Goal: Task Accomplishment & Management: Manage account settings

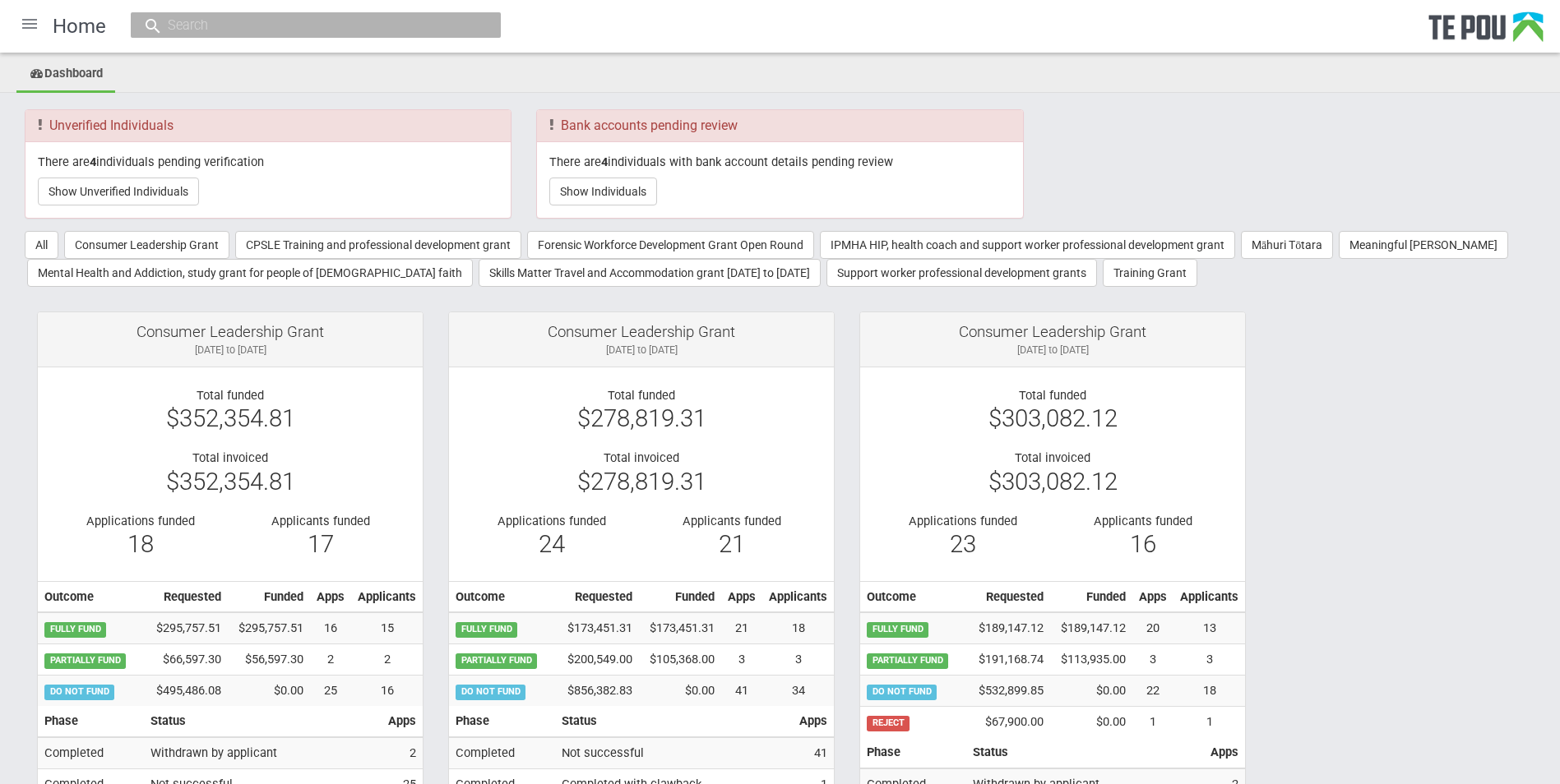
click at [26, 18] on div at bounding box center [29, 23] width 39 height 39
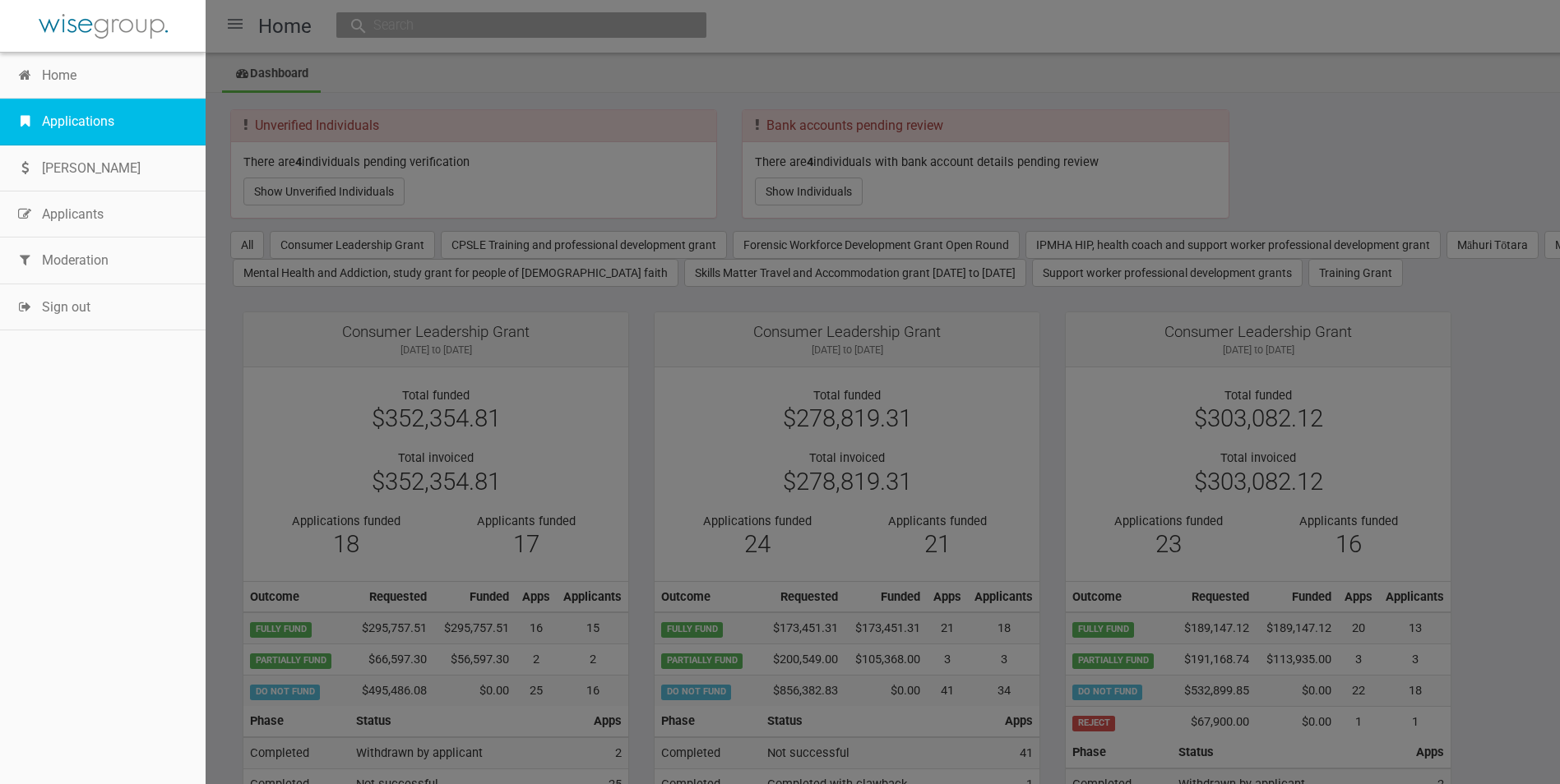
click at [72, 128] on link "Applications" at bounding box center [103, 122] width 205 height 46
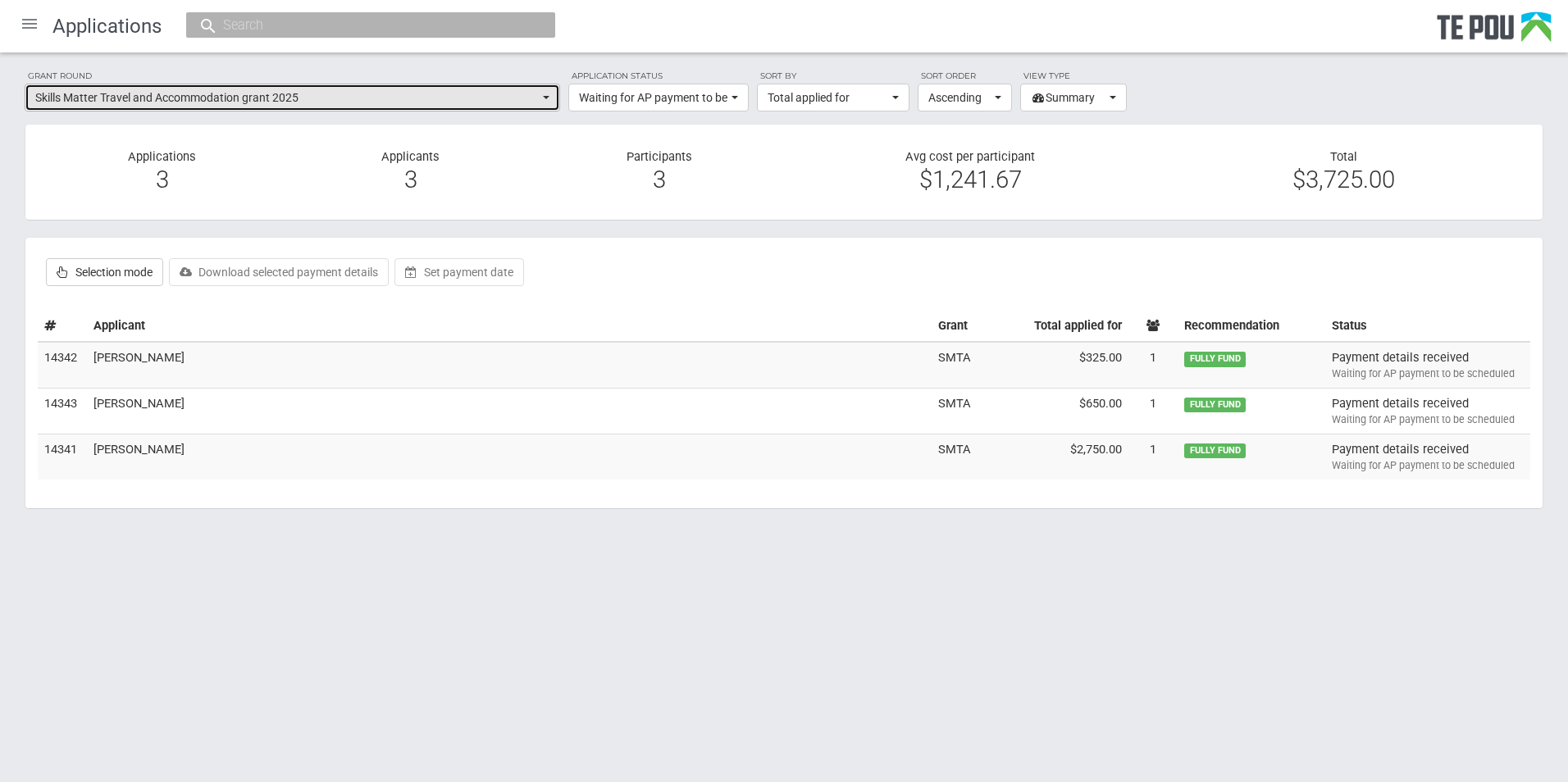
click at [544, 99] on span "button" at bounding box center [546, 97] width 7 height 3
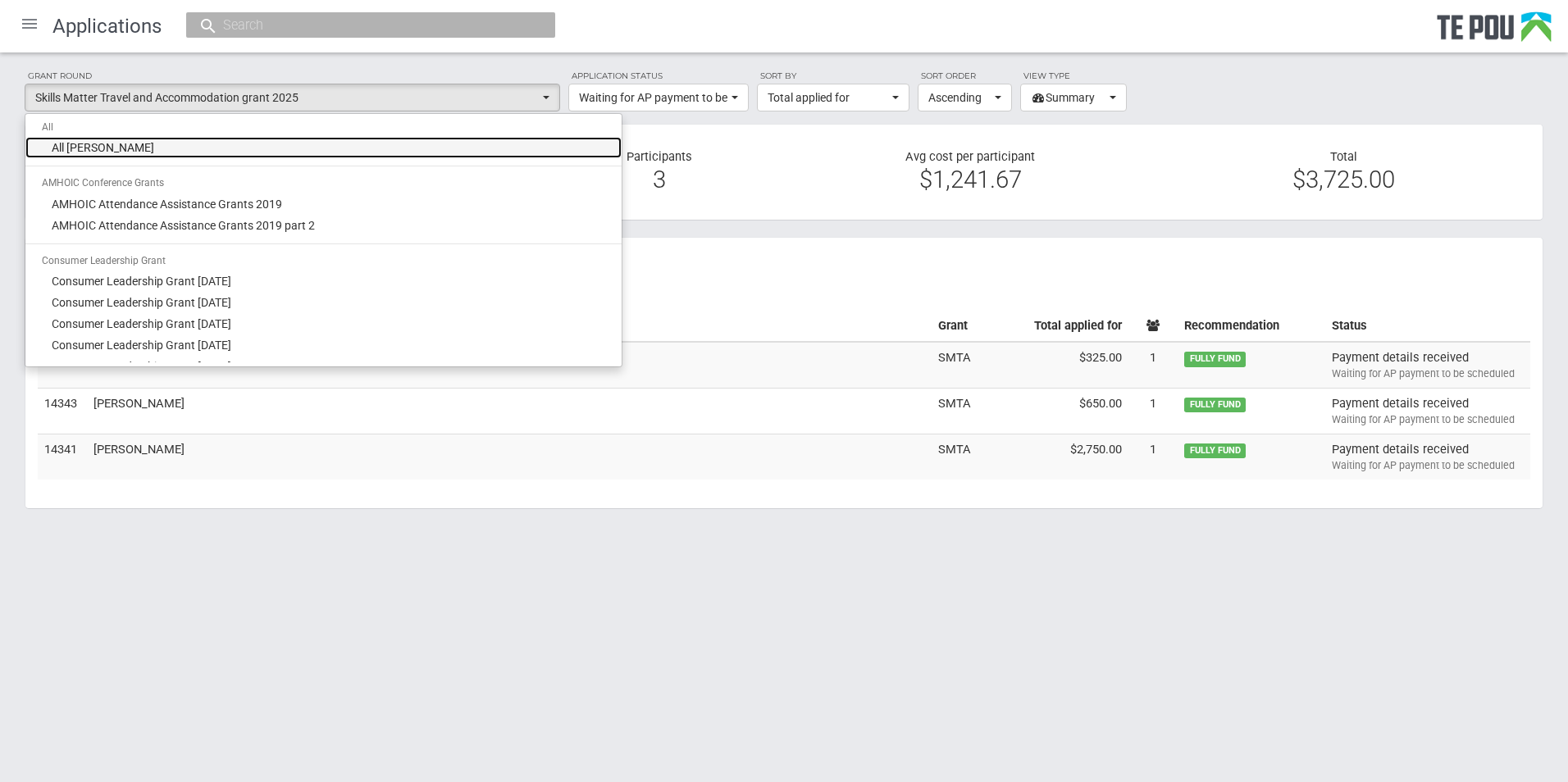
click at [98, 147] on span "All grant rounds" at bounding box center [102, 147] width 102 height 16
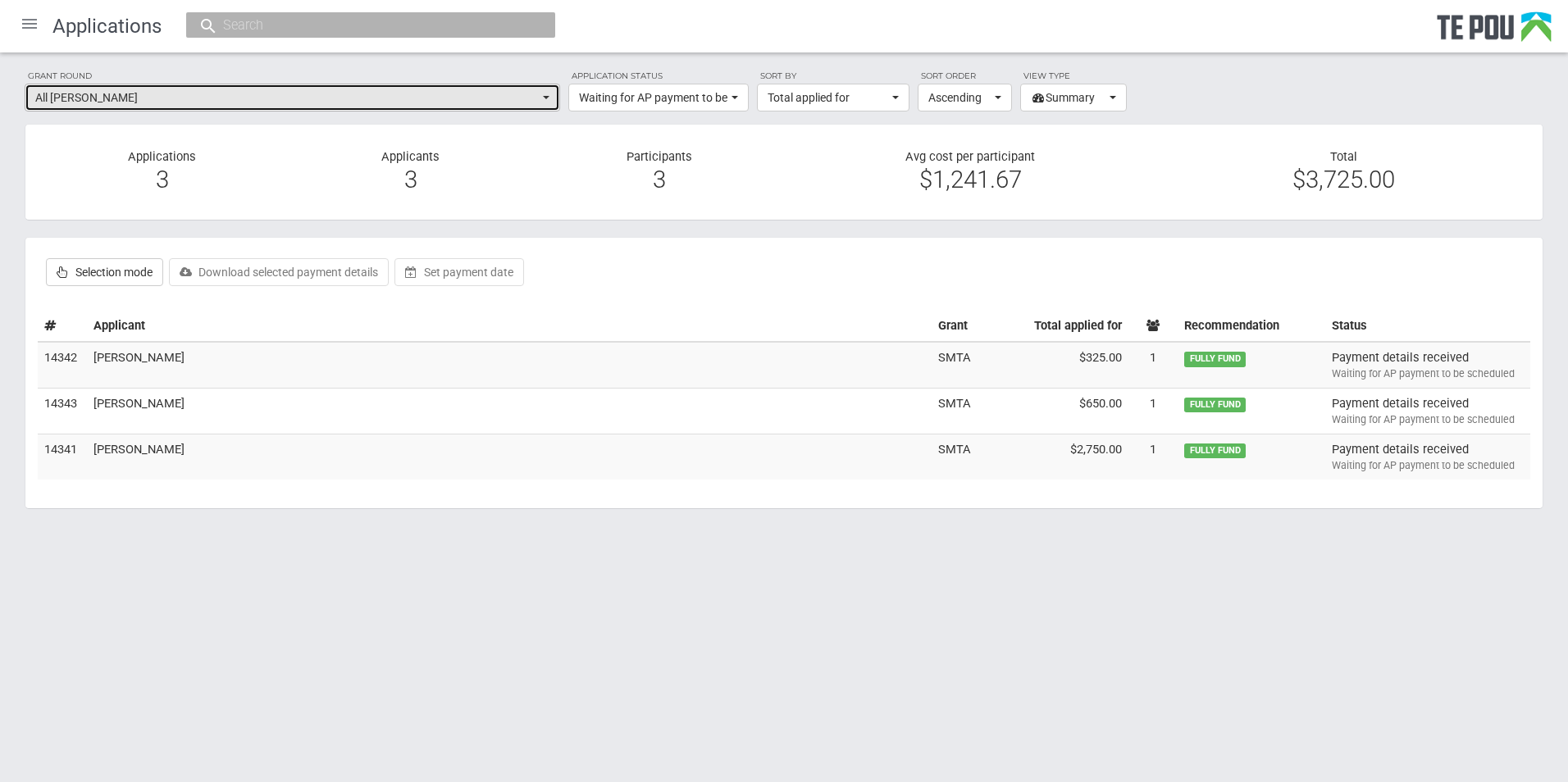
click at [550, 97] on button "All grant rounds" at bounding box center [293, 97] width 535 height 28
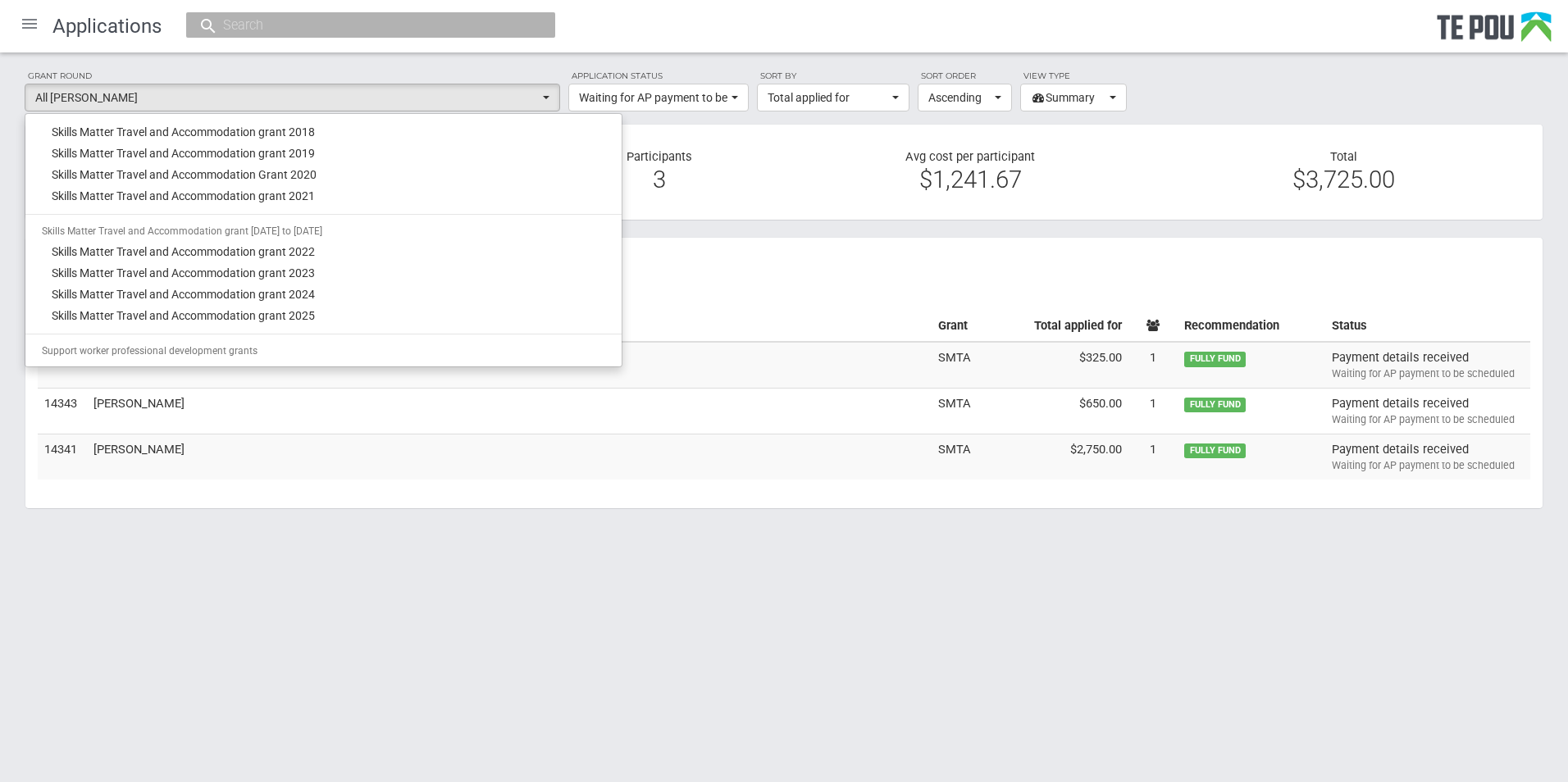
scroll to position [1312, 0]
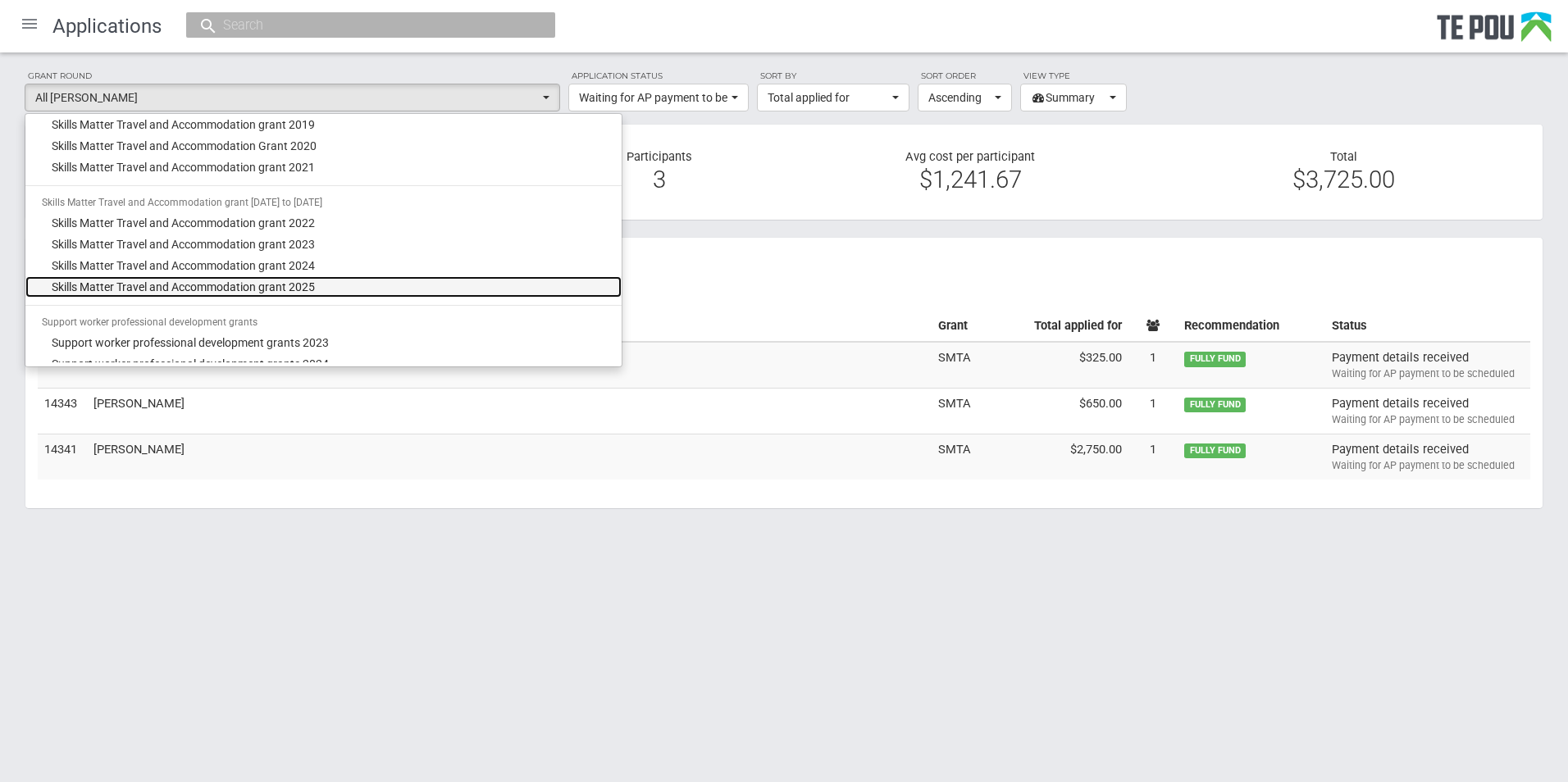
click at [289, 286] on span "Skills Matter Travel and Accommodation grant 2025" at bounding box center [183, 287] width 263 height 16
select select "67"
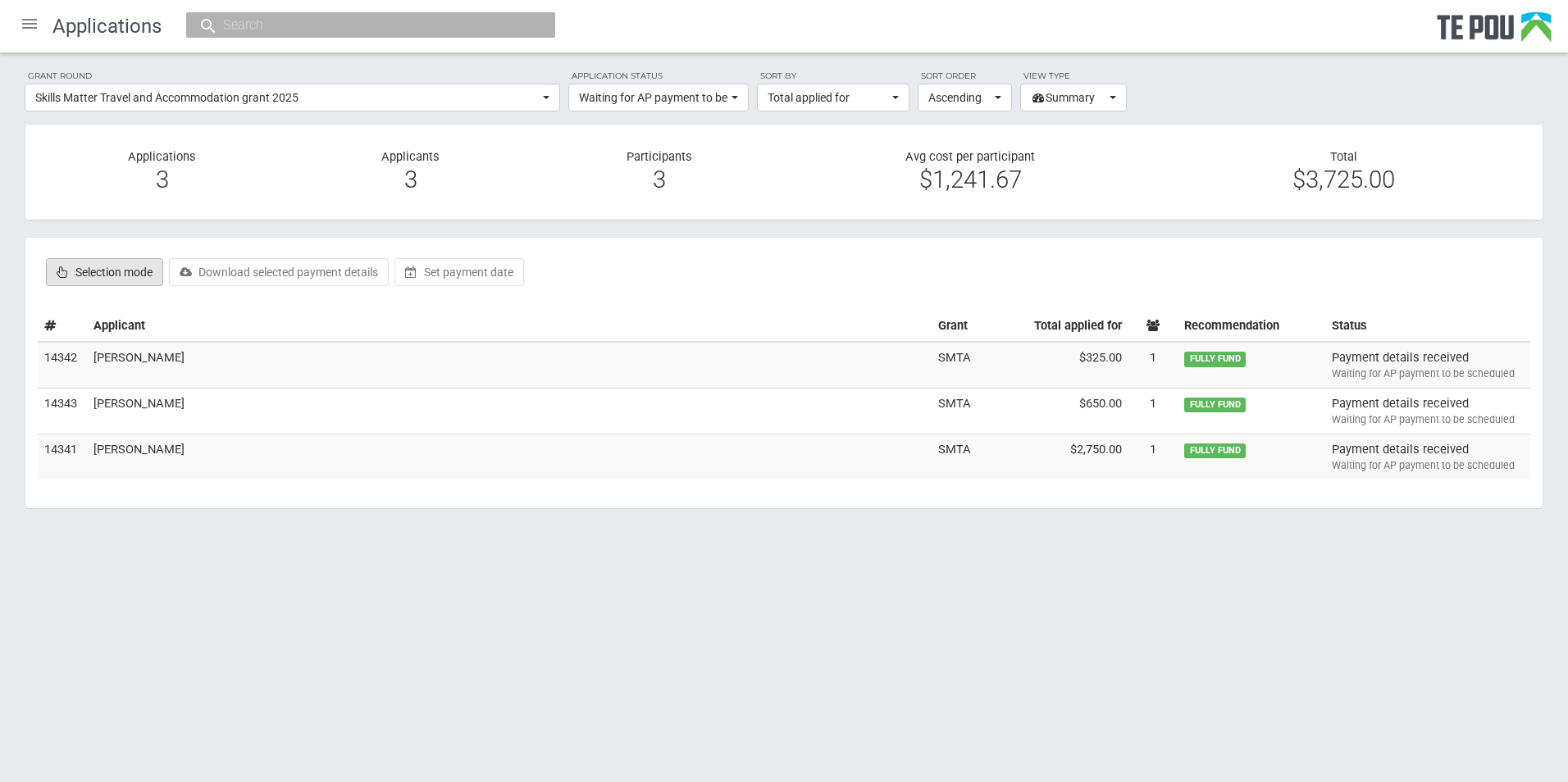
click at [106, 277] on label "Selection mode" at bounding box center [104, 272] width 118 height 28
checkbox input "true"
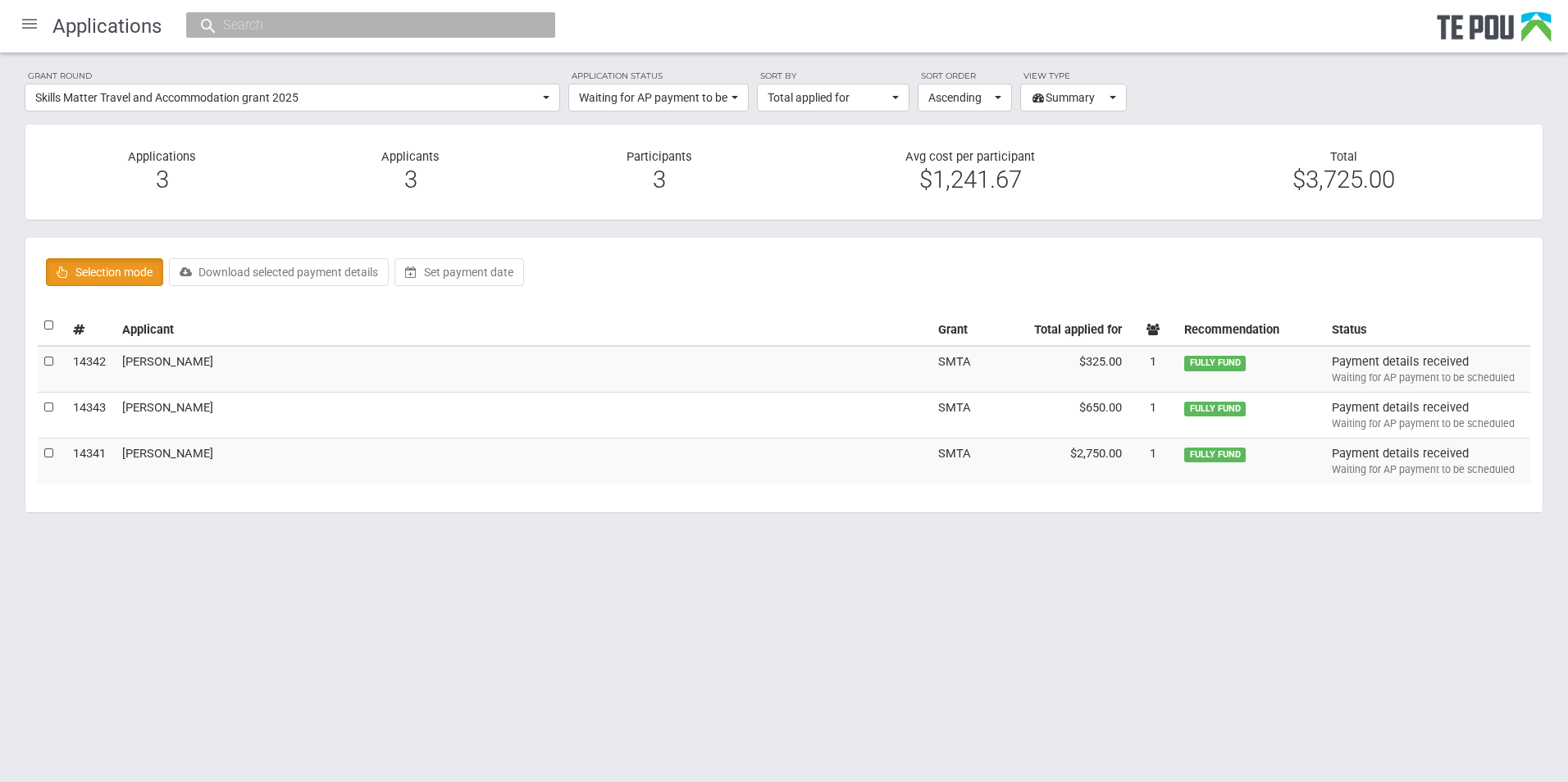
click at [44, 322] on label at bounding box center [50, 326] width 11 height 17
click at [44, 317] on input "checkbox" at bounding box center [43, 316] width 1 height 1
checkbox input "true"
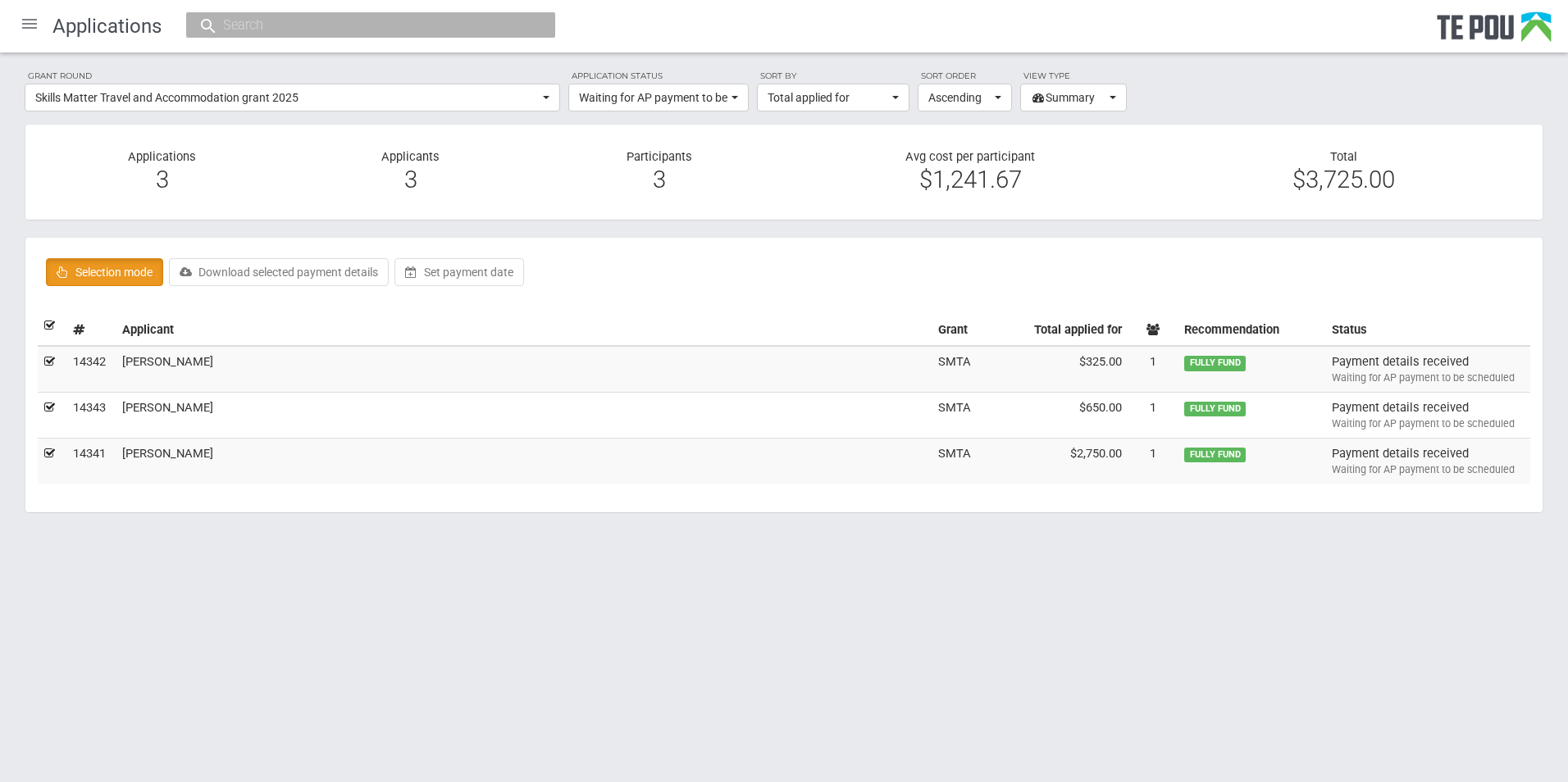
checkbox input "true"
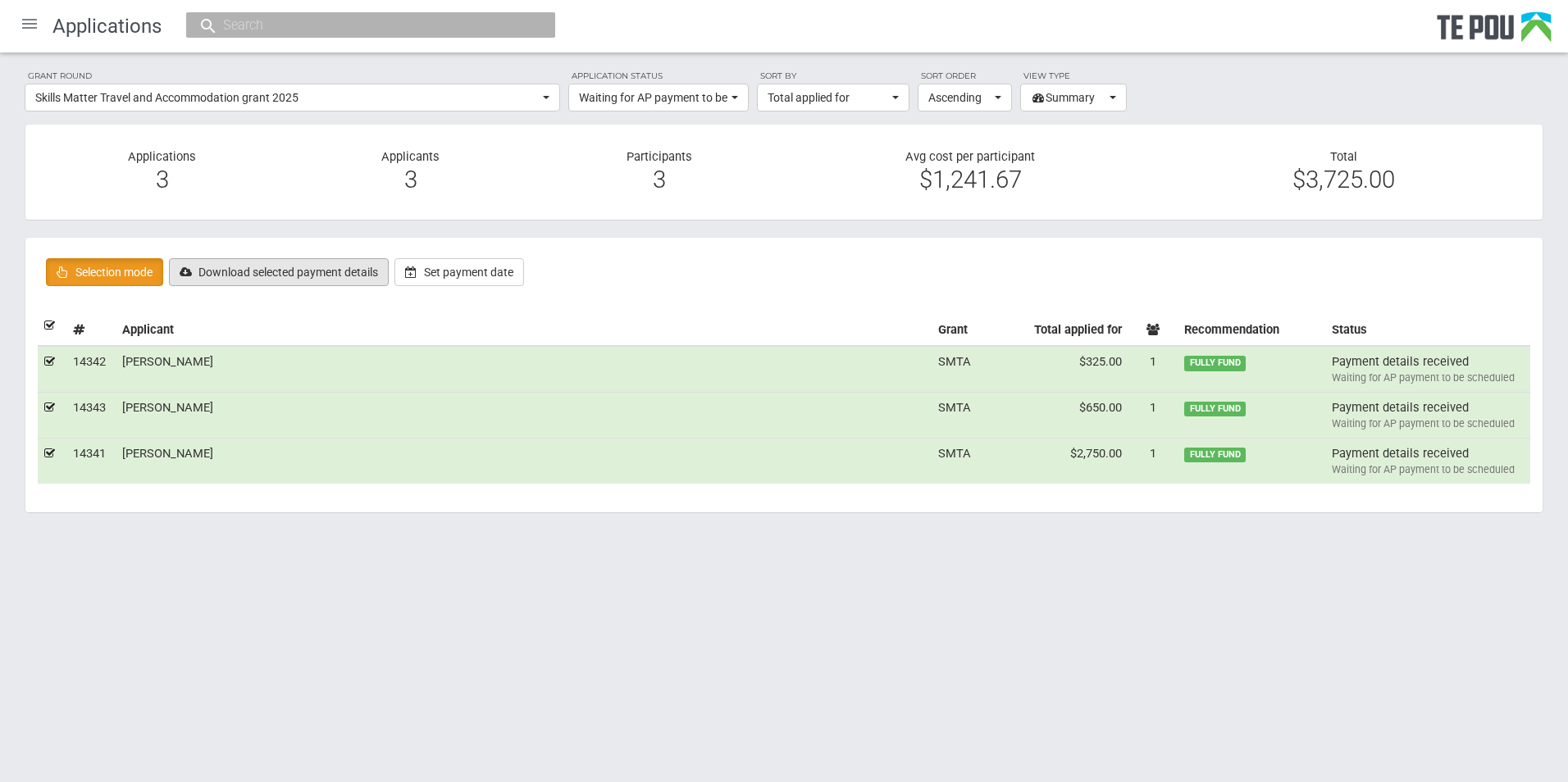
click at [267, 277] on button "Download selected payment details" at bounding box center [279, 272] width 220 height 28
click at [383, 33] on input "text" at bounding box center [362, 25] width 289 height 17
paste input "GJM & REM Fahey"
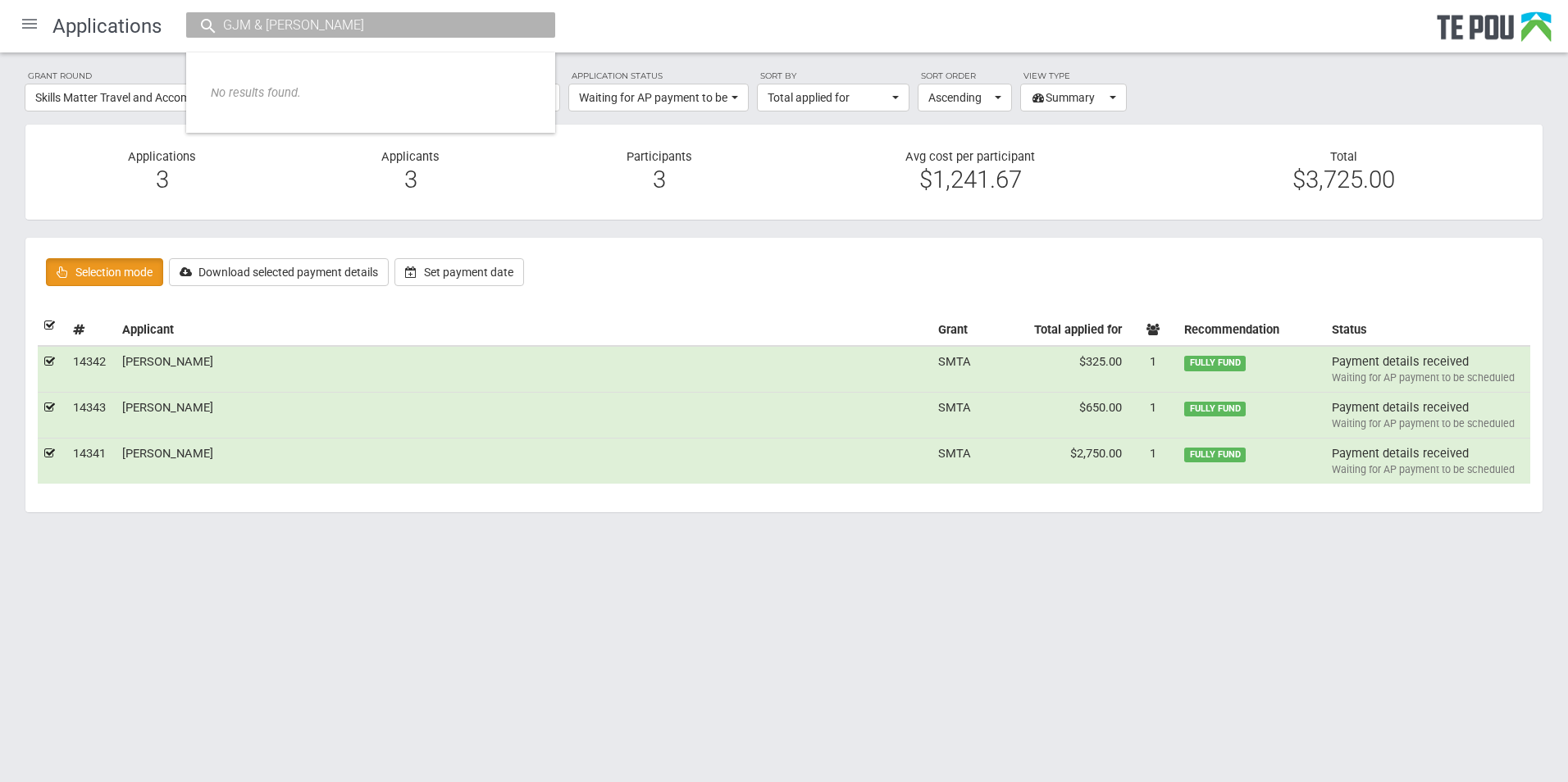
type input "GJM & REM Fahey"
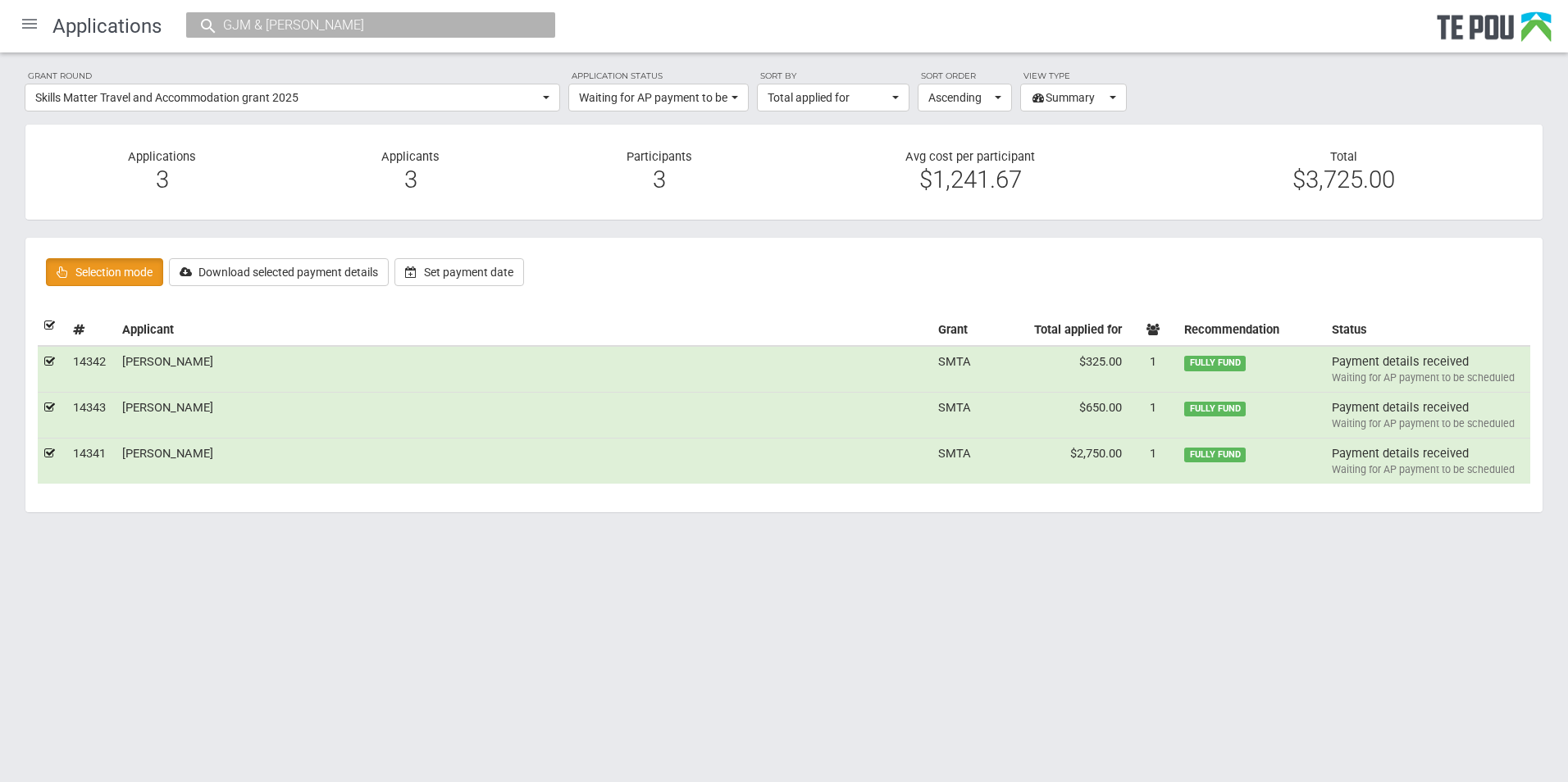
click at [27, 25] on div at bounding box center [29, 23] width 39 height 39
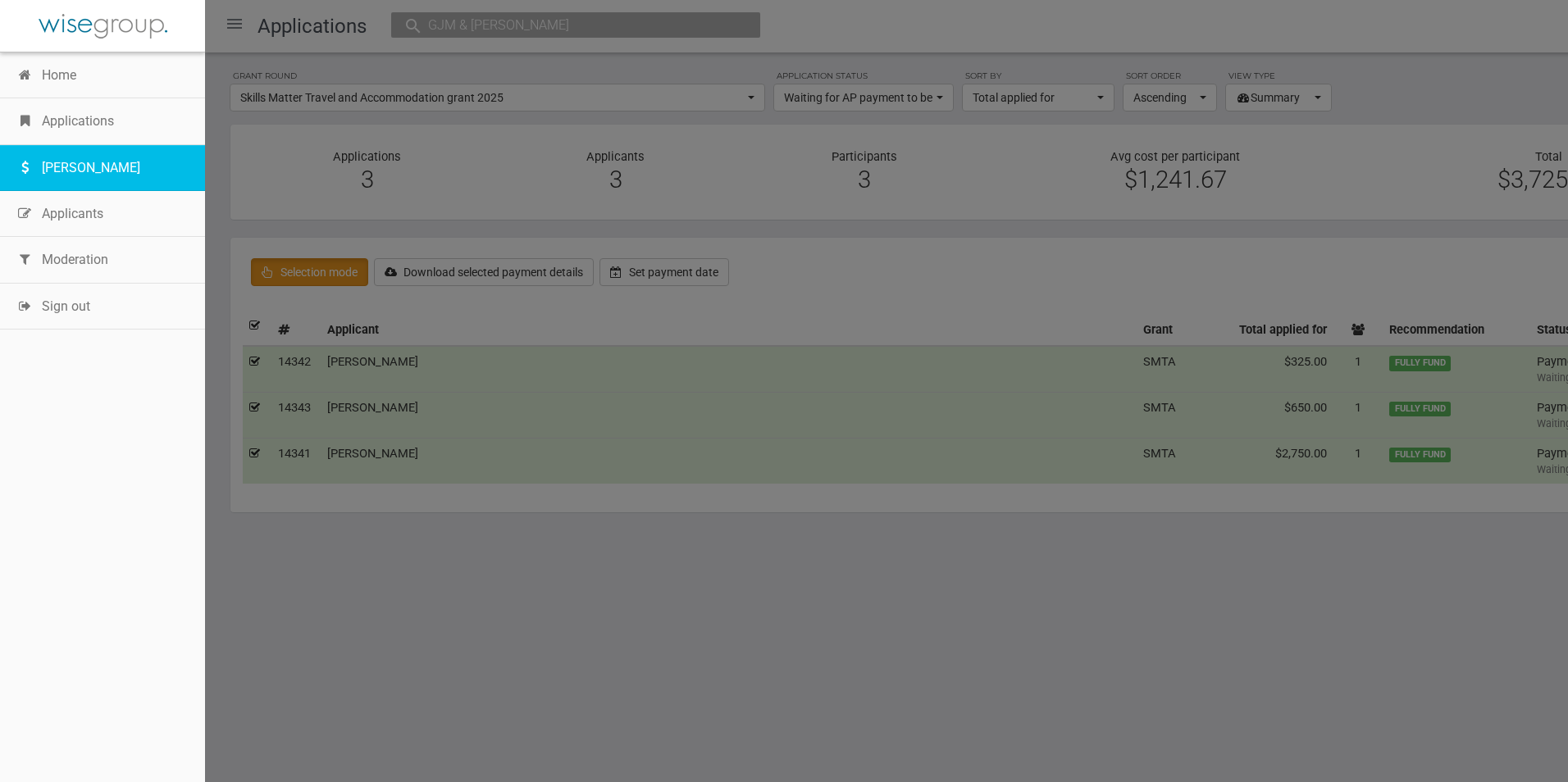
click at [94, 159] on link "[PERSON_NAME]" at bounding box center [102, 168] width 205 height 46
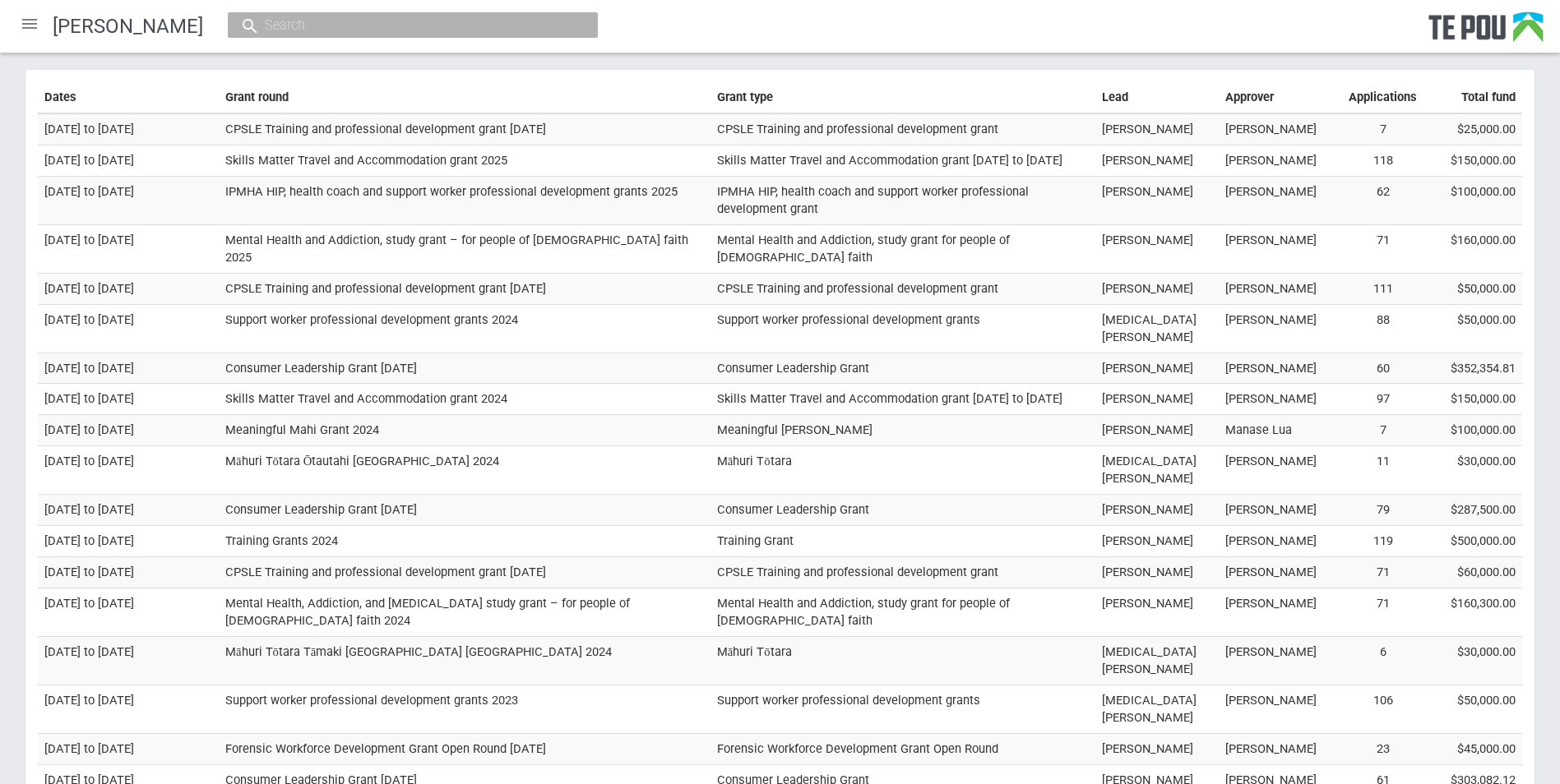
click at [330, 26] on input "text" at bounding box center [405, 25] width 290 height 17
paste input "GJM & [PERSON_NAME]"
type input "GJM & [PERSON_NAME]"
click at [25, 28] on div at bounding box center [29, 23] width 39 height 39
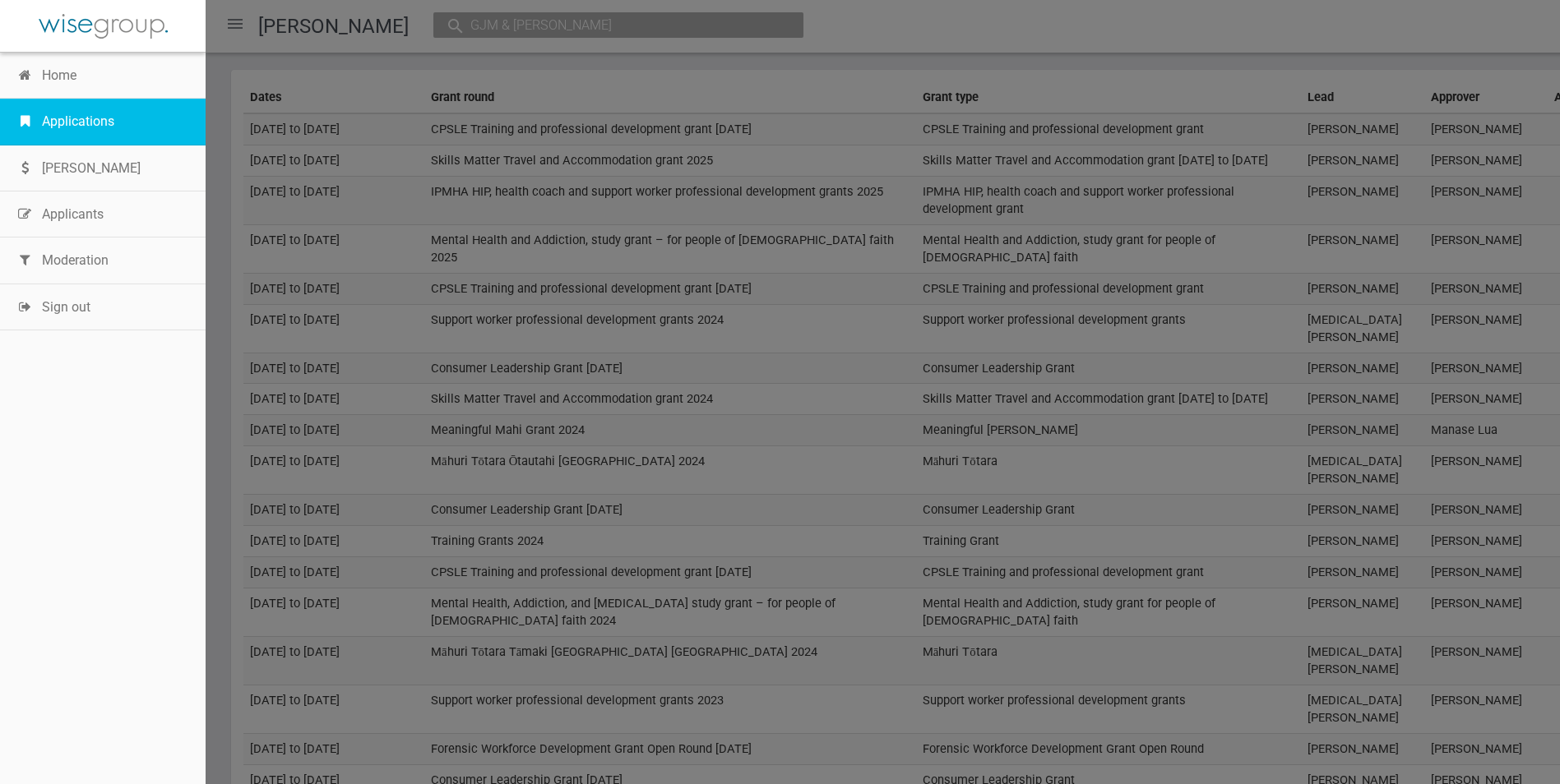
click at [81, 126] on link "Applications" at bounding box center [103, 122] width 205 height 46
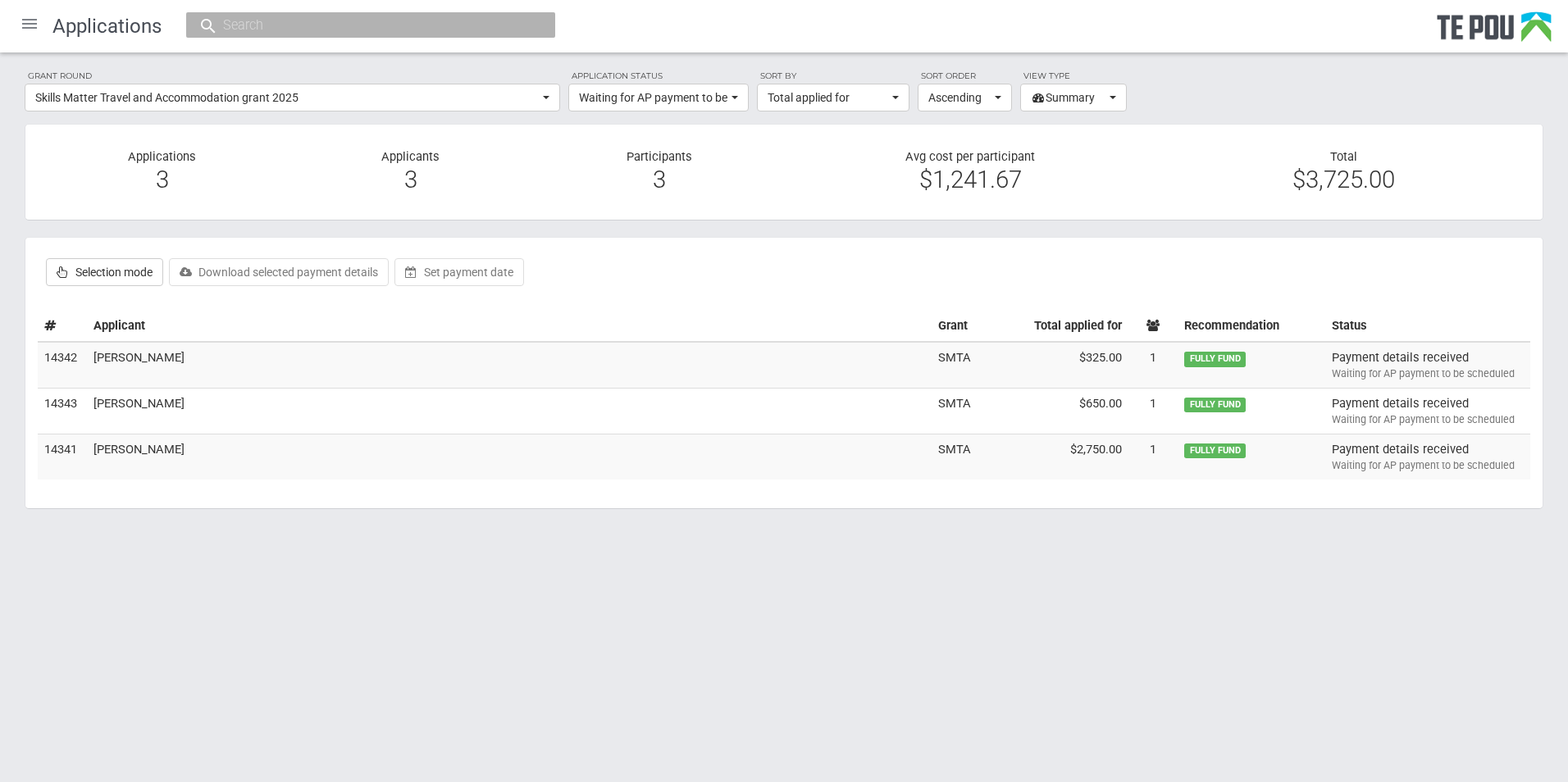
click at [289, 9] on div "Applications" at bounding box center [784, 26] width 1568 height 53
click at [268, 21] on input "text" at bounding box center [362, 25] width 289 height 17
paste input "GJM & [PERSON_NAME]"
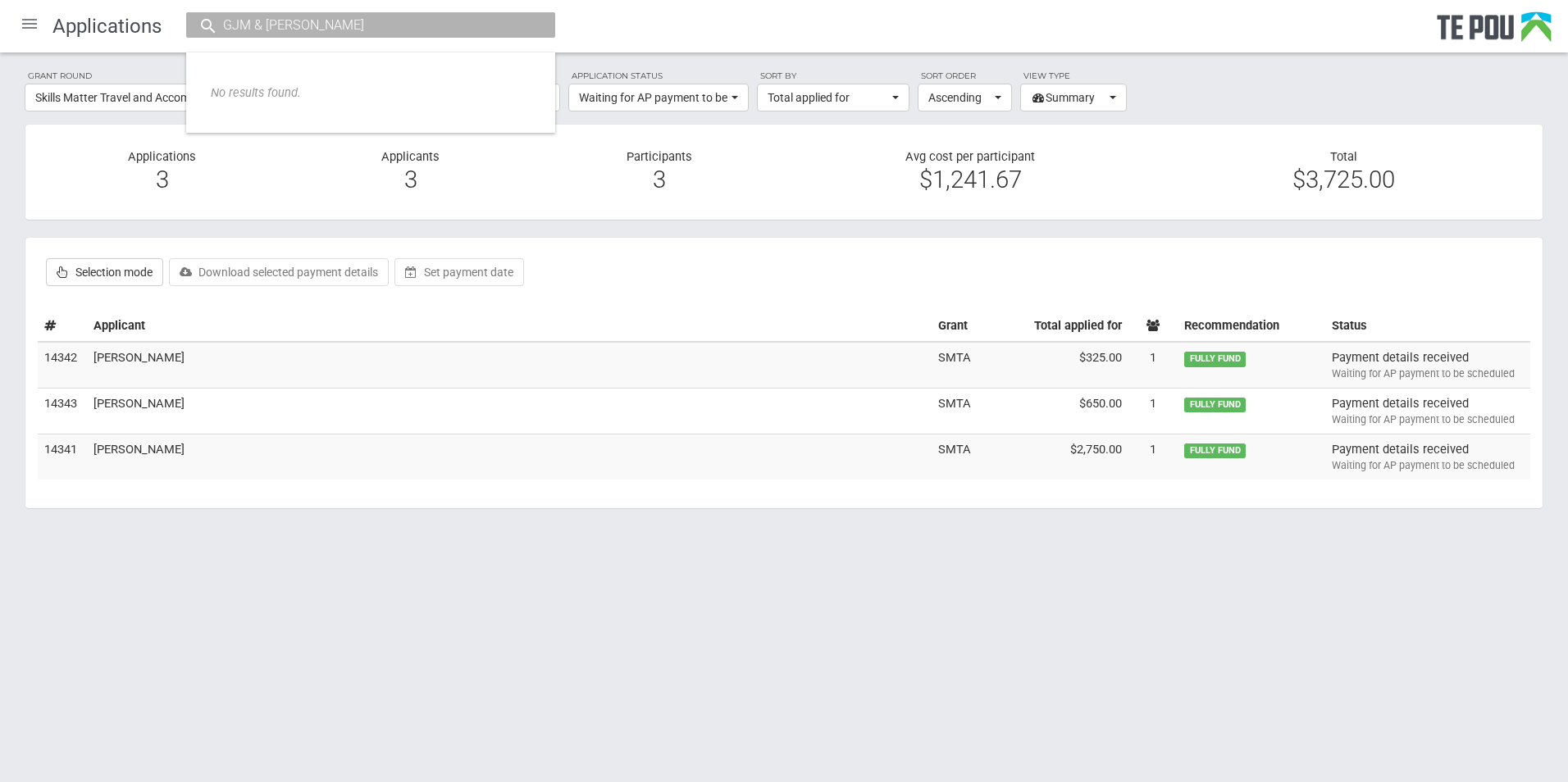
drag, startPoint x: 295, startPoint y: 28, endPoint x: 89, endPoint y: 54, distance: 207.6
click at [89, 54] on div "Applications GJM & REM Fahey No results found. Grant round Skills Matter Travel…" at bounding box center [784, 271] width 1568 height 542
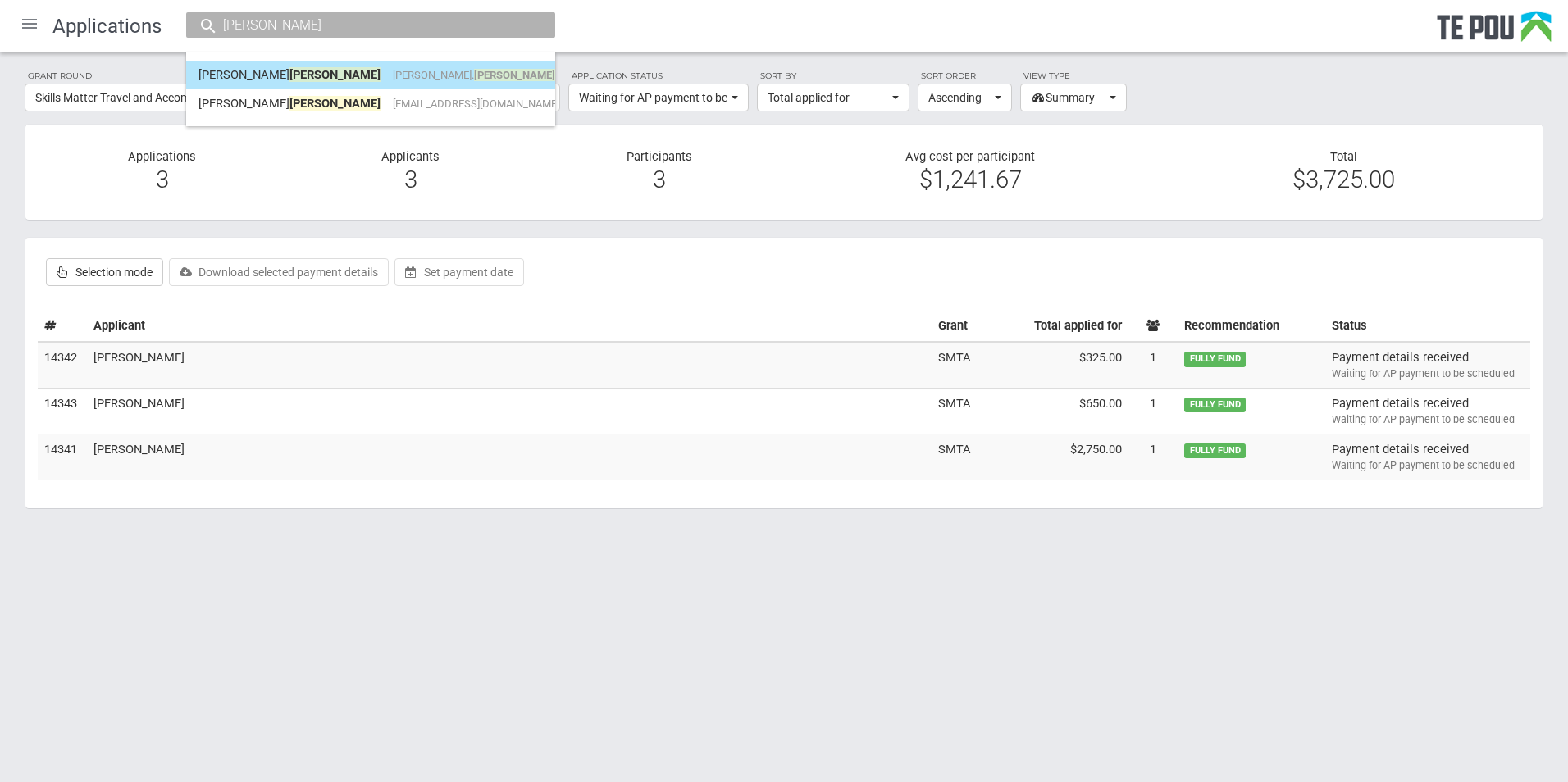
type input "Fahey"
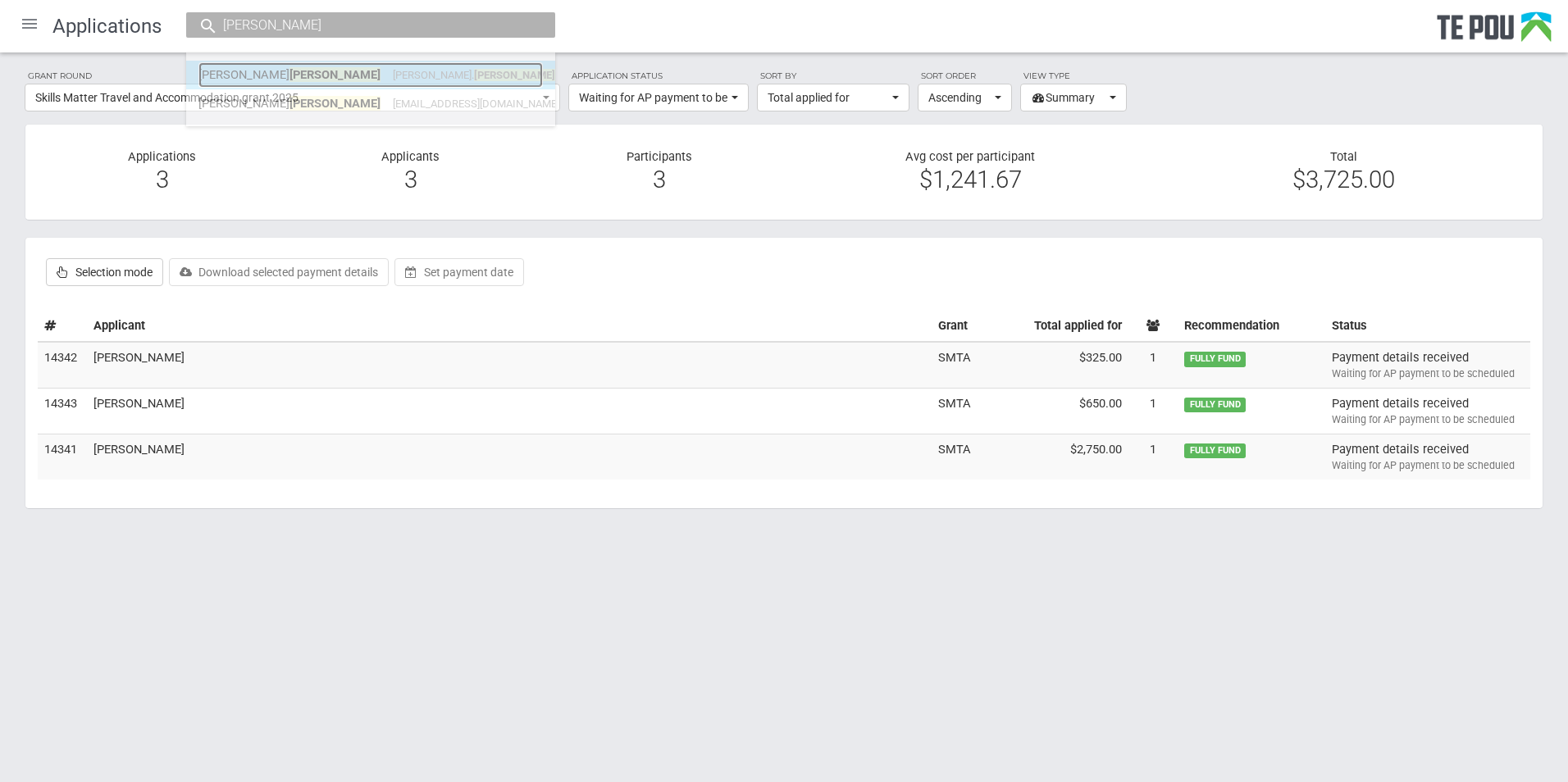
click at [232, 76] on link "Rachel Fahey rachel. fahey @southerndhb.govt.nz" at bounding box center [371, 75] width 344 height 26
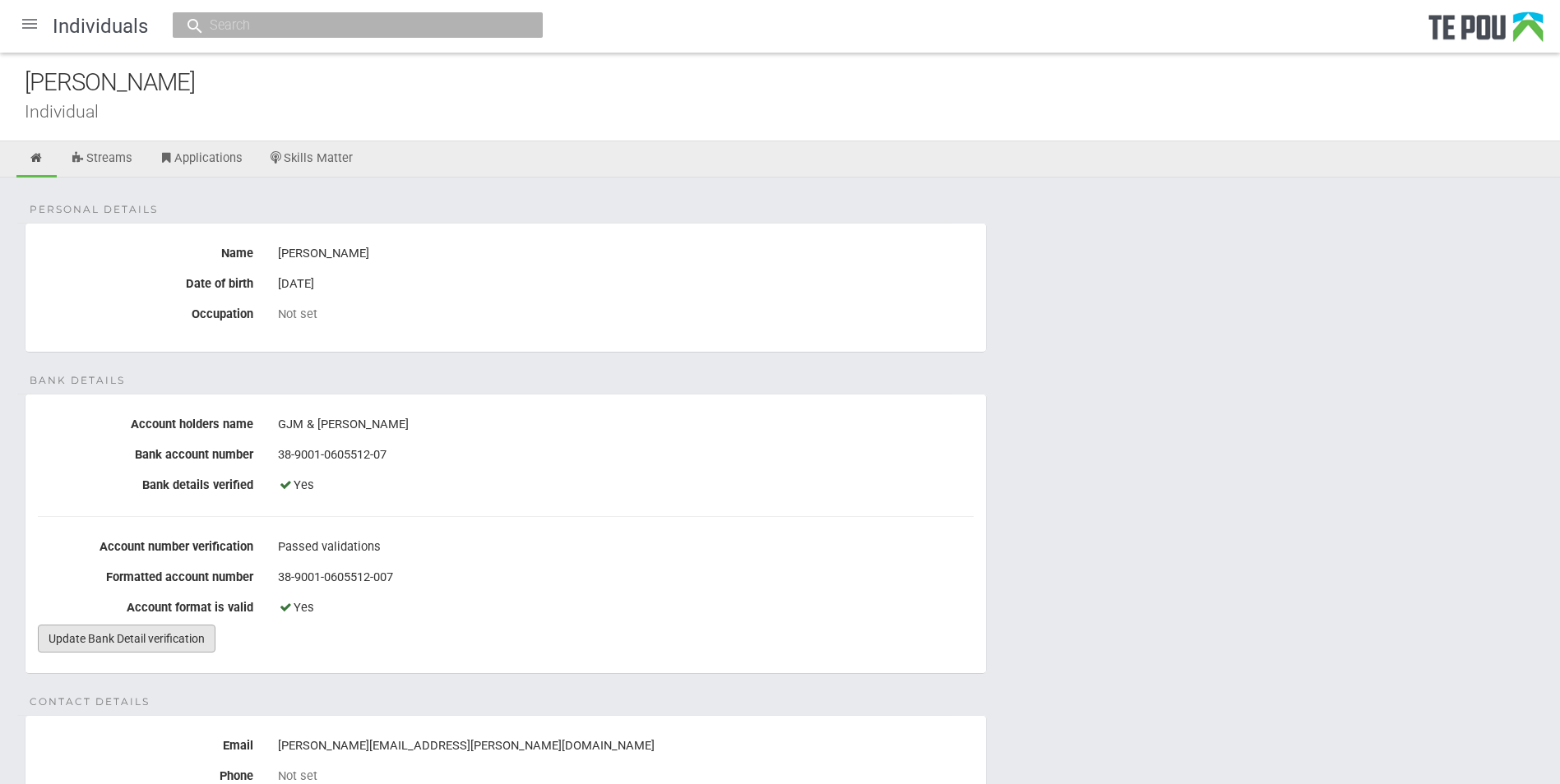
click at [144, 646] on link "Update Bank Detail verification" at bounding box center [126, 638] width 177 height 28
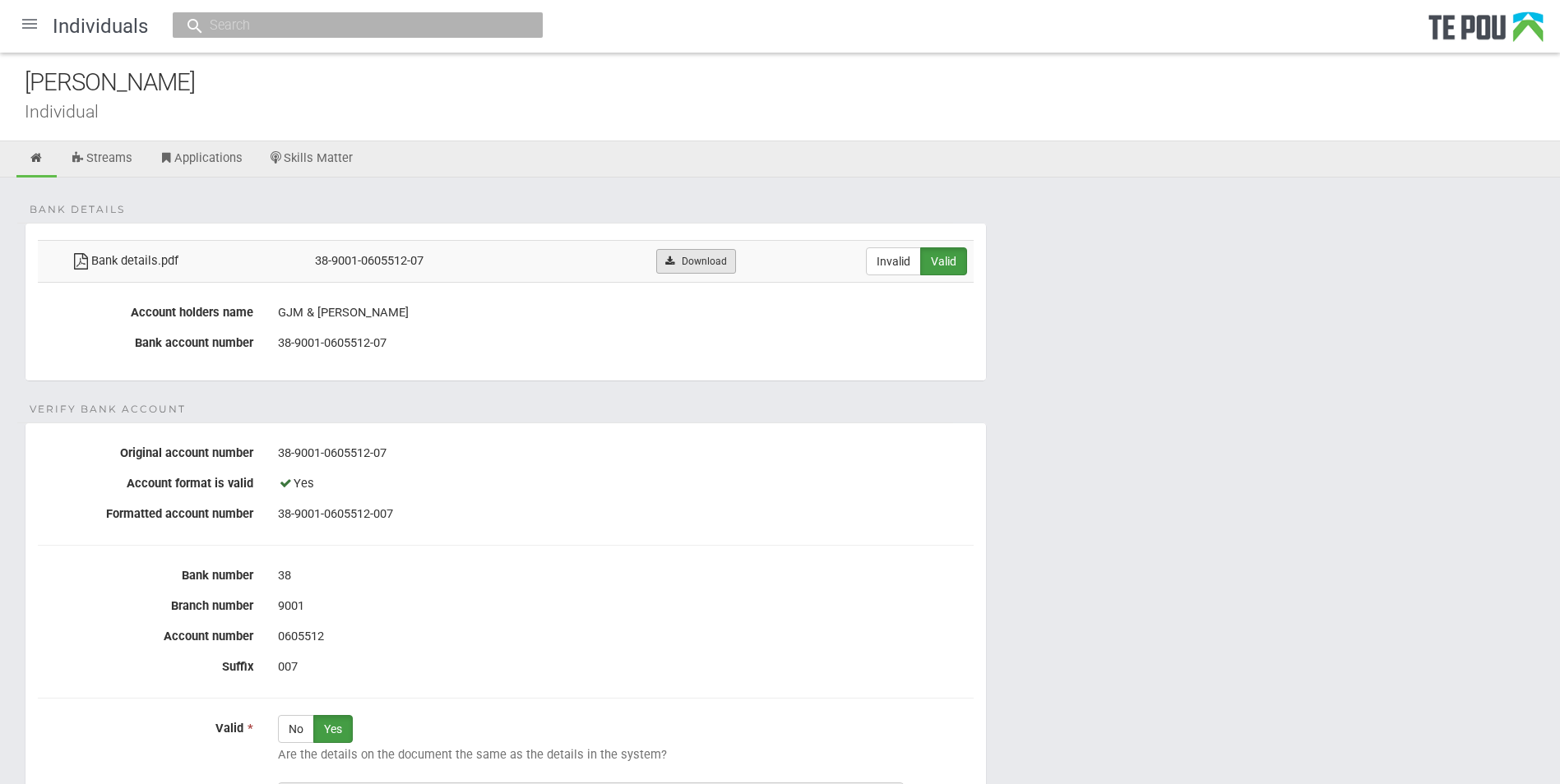
click at [673, 260] on icon at bounding box center [669, 262] width 12 height 10
click at [215, 25] on input "text" at bounding box center [350, 25] width 290 height 17
paste input "MIDDLEMASS"
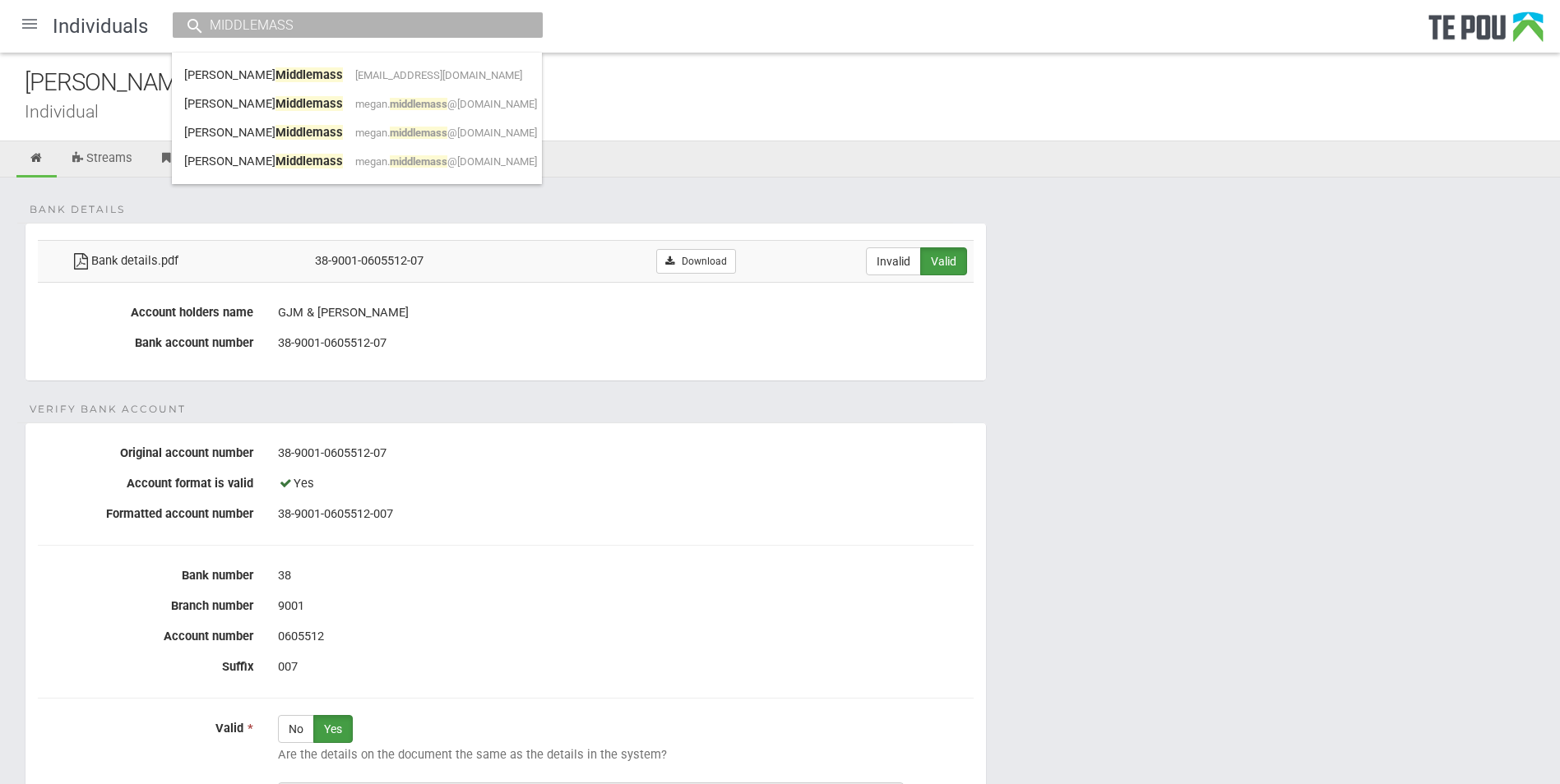
type input "MIDDLEMASS"
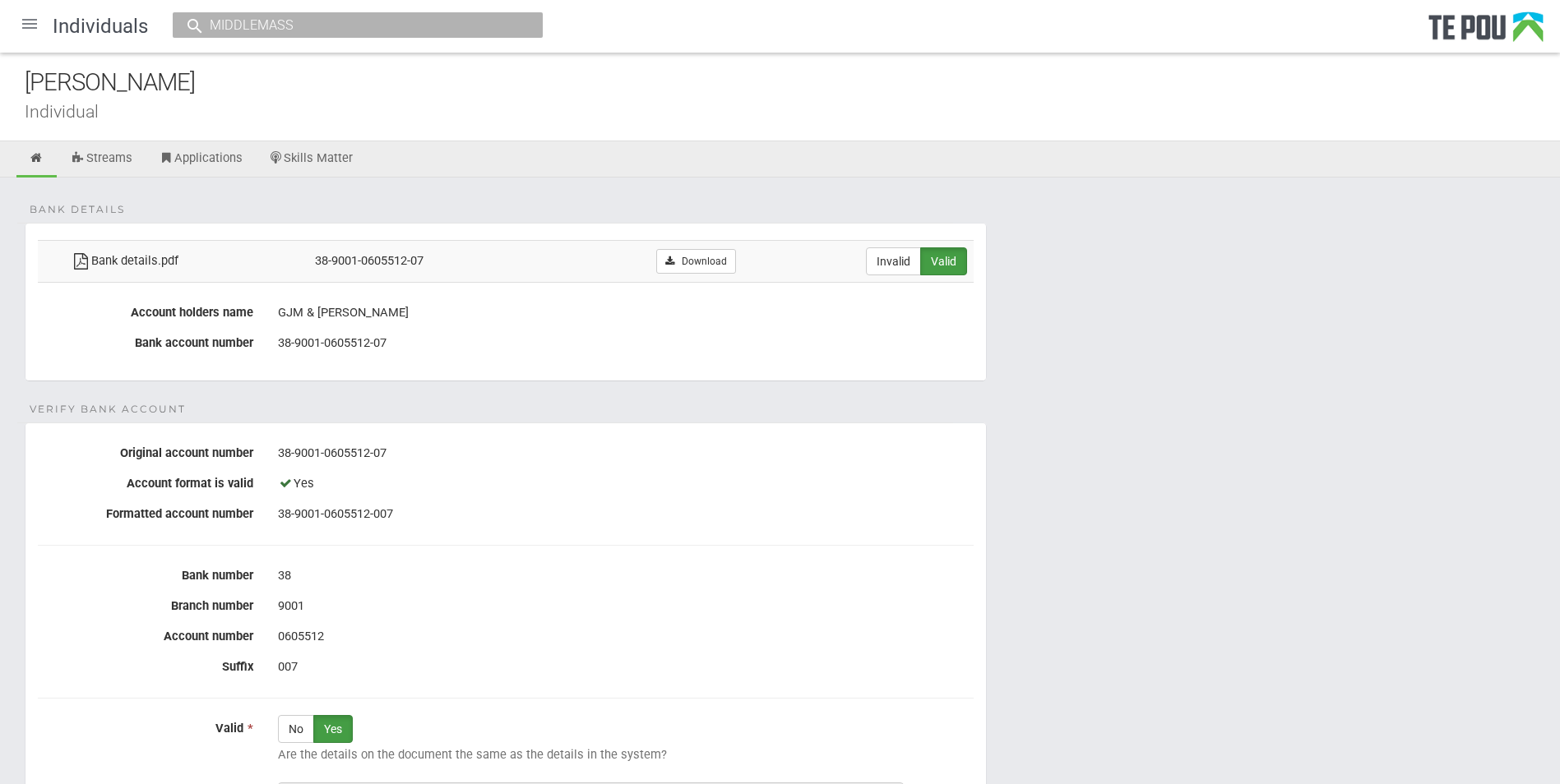
click at [341, 26] on input "MIDDLEMASS" at bounding box center [350, 25] width 290 height 17
click at [320, 35] on div "MIDDLEMASS" at bounding box center [358, 25] width 370 height 26
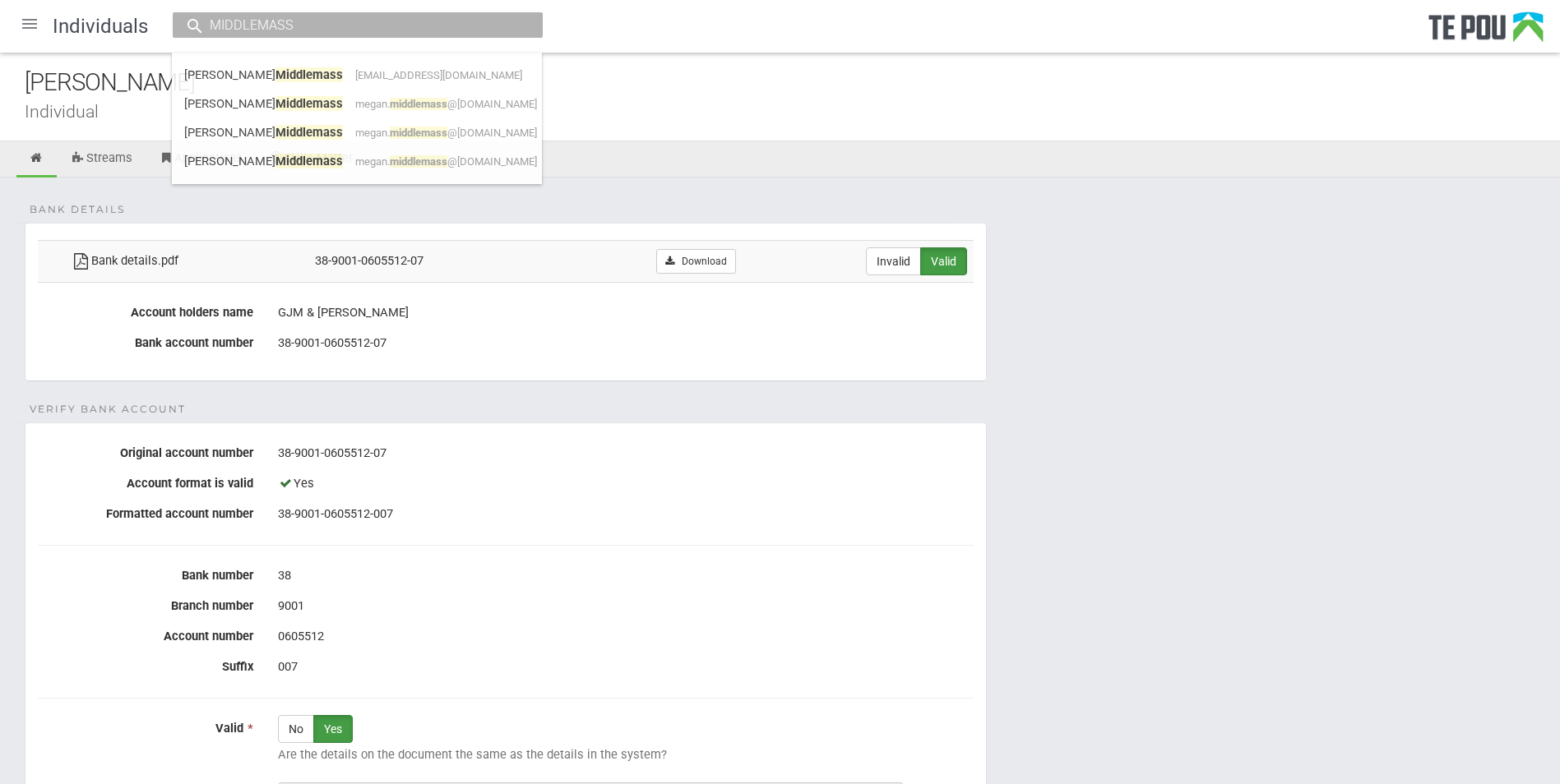
click at [337, 24] on input "MIDDLEMASS" at bounding box center [350, 25] width 290 height 17
click at [352, 155] on div "Individuals MIDDLEMASS Megan Middlemass gmx4493@autuni.ac.nz Megan Middlemass m…" at bounding box center [780, 526] width 1560 height 1053
click at [339, 29] on input "MIDDLEMASS" at bounding box center [350, 25] width 290 height 17
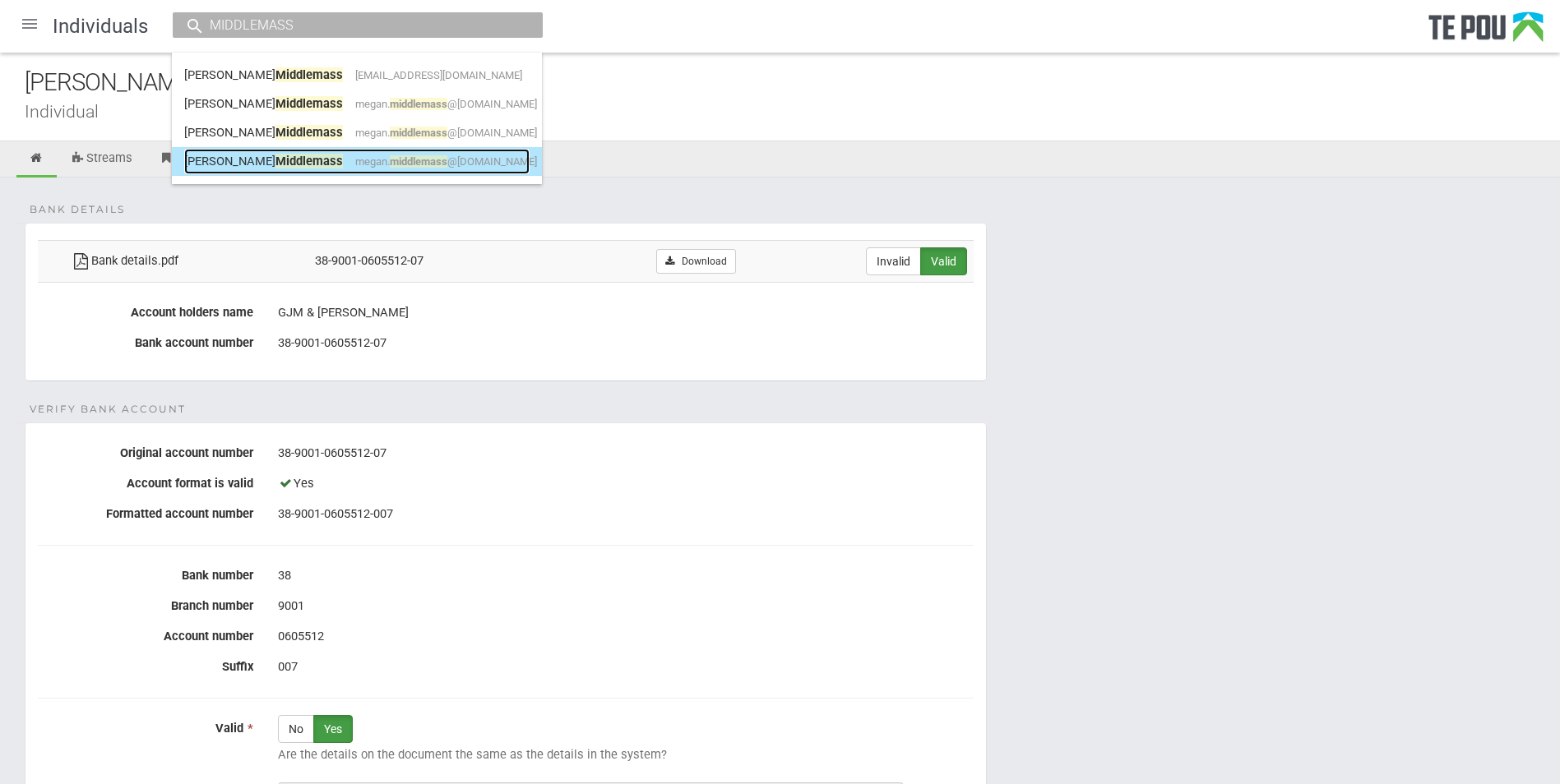
click at [390, 160] on span "middlemass" at bounding box center [419, 161] width 58 height 12
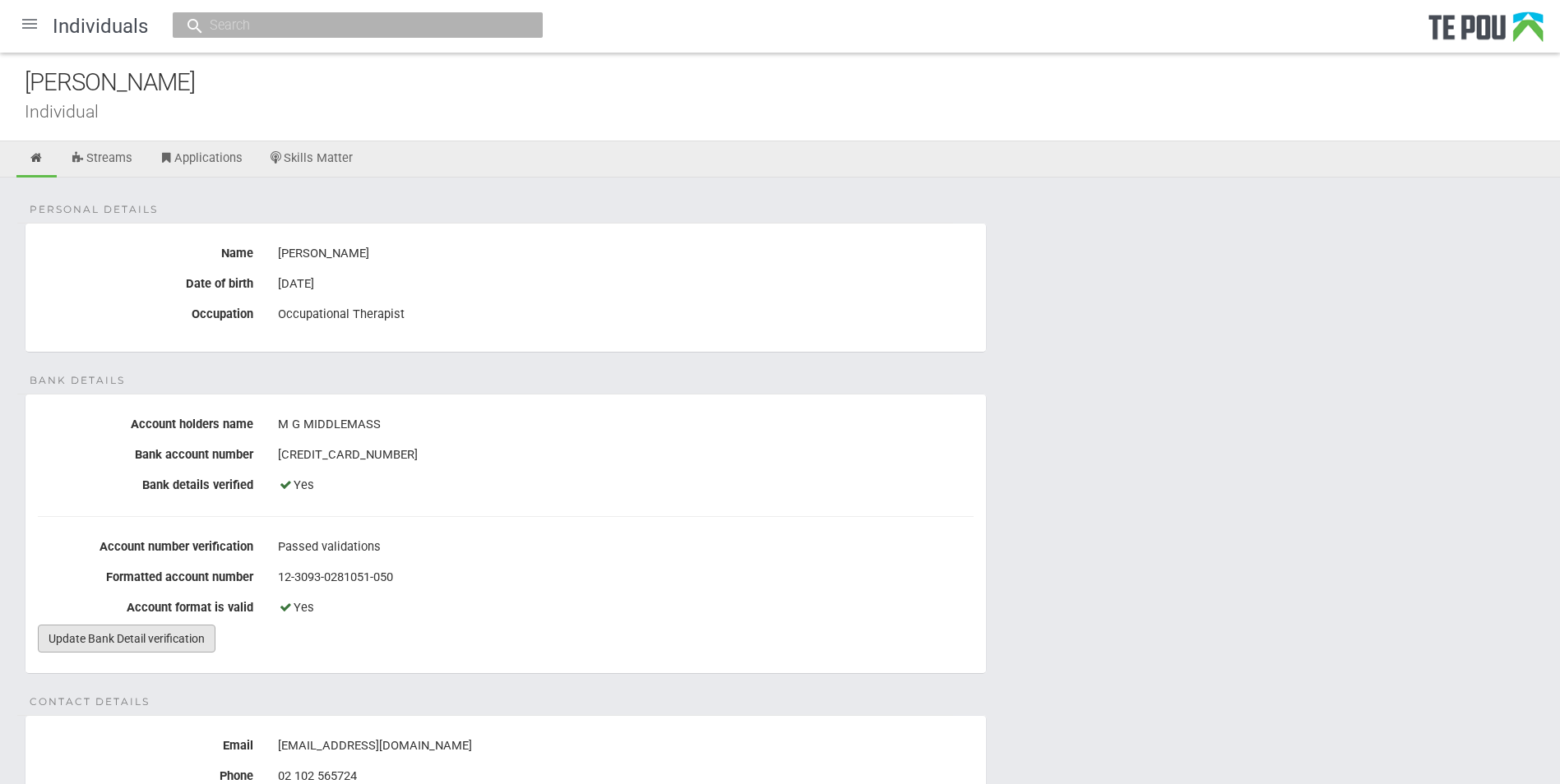
click at [174, 636] on link "Update Bank Detail verification" at bounding box center [126, 638] width 177 height 28
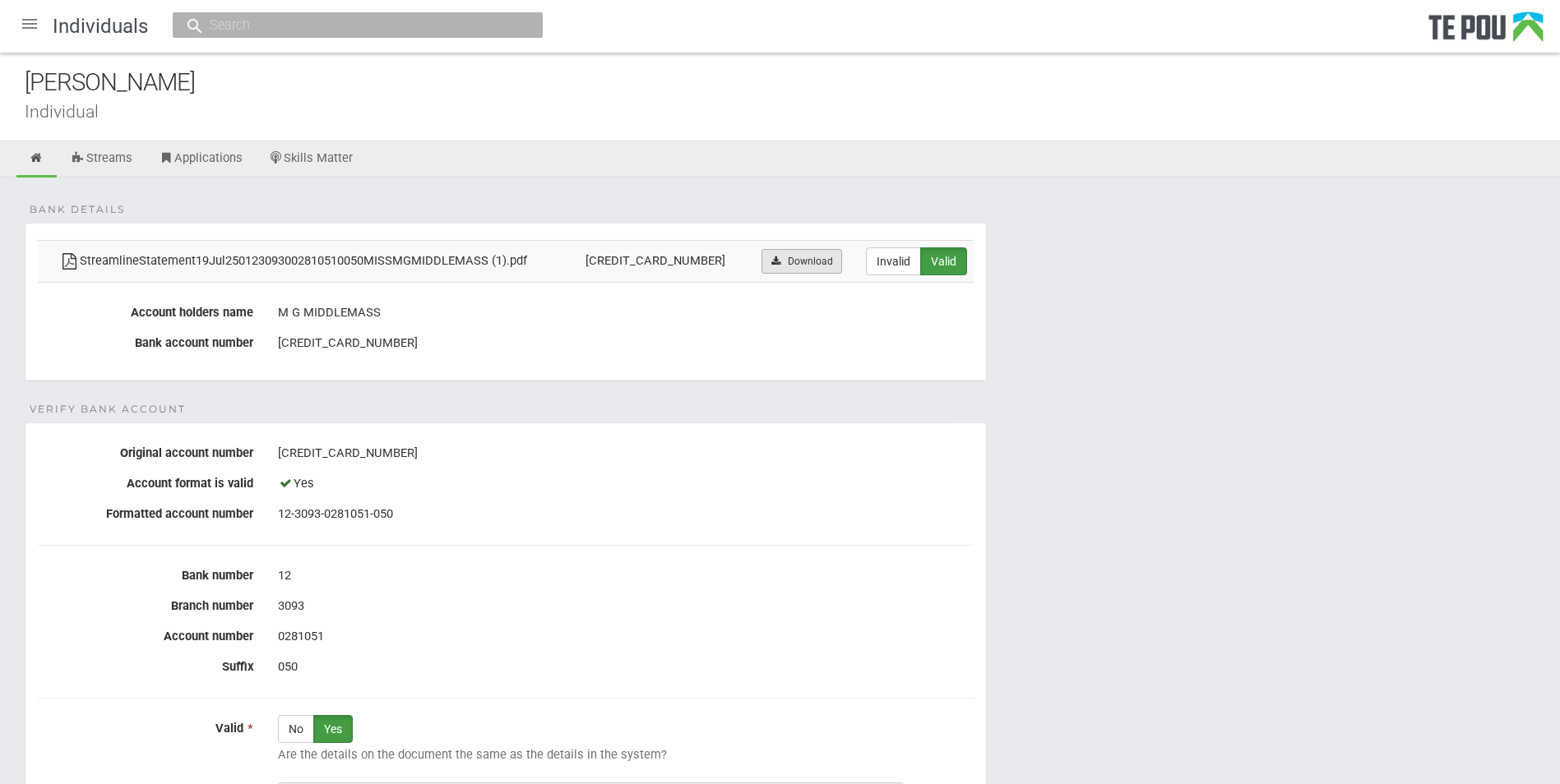
click at [787, 262] on link "Download" at bounding box center [801, 262] width 80 height 25
click at [278, 29] on input "text" at bounding box center [350, 25] width 290 height 17
paste input "[PERSON_NAME]"
drag, startPoint x: 291, startPoint y: 26, endPoint x: 100, endPoint y: 47, distance: 192.2
click at [100, 47] on div "Individuals [PERSON_NAME] No results found." at bounding box center [780, 26] width 1560 height 53
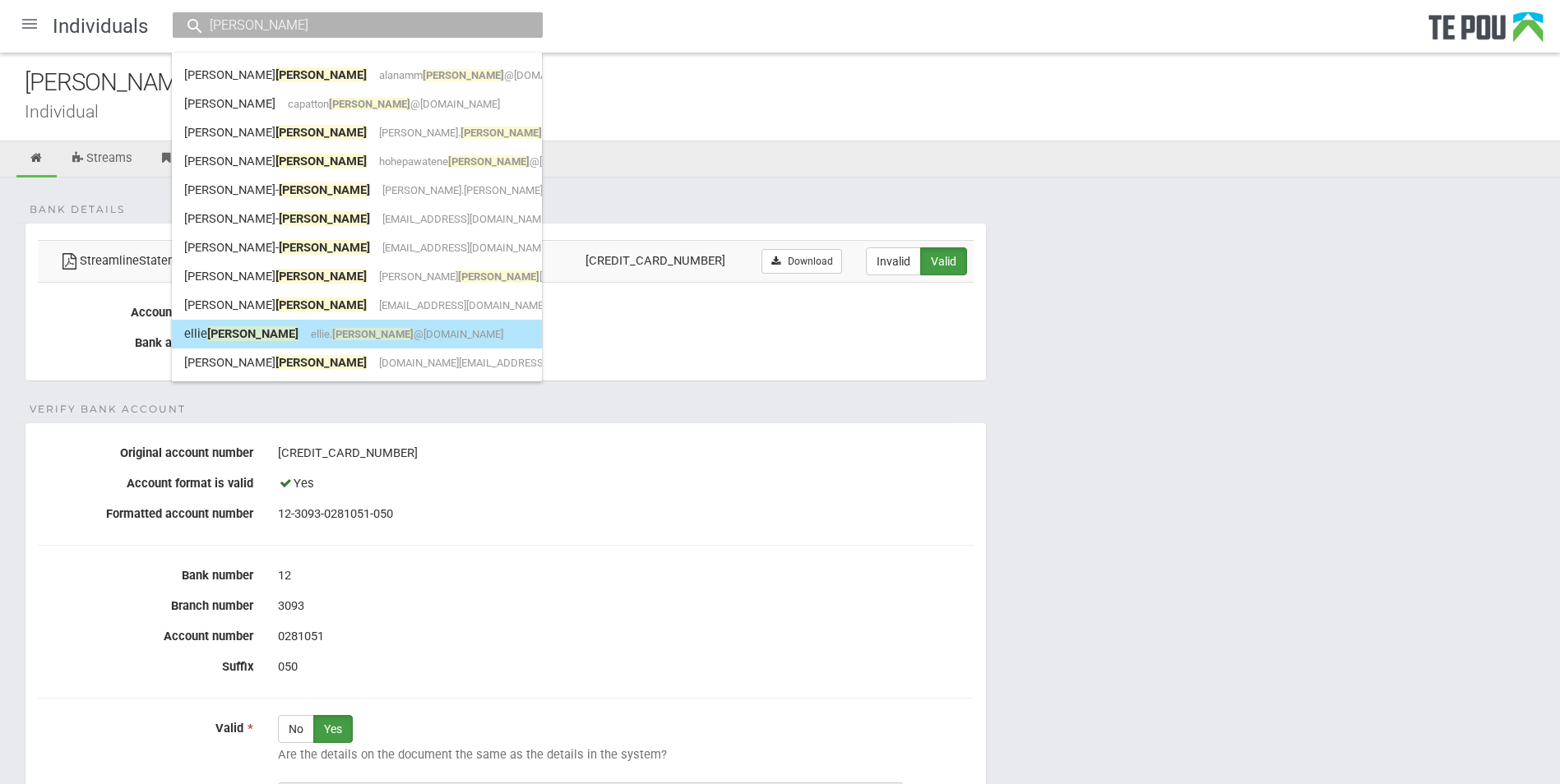
type input "[PERSON_NAME]"
click at [333, 331] on div "Individuals [PERSON_NAME] [PERSON_NAME] [PERSON_NAME] @[DOMAIN_NAME] [PERSON_NA…" at bounding box center [780, 526] width 1560 height 1053
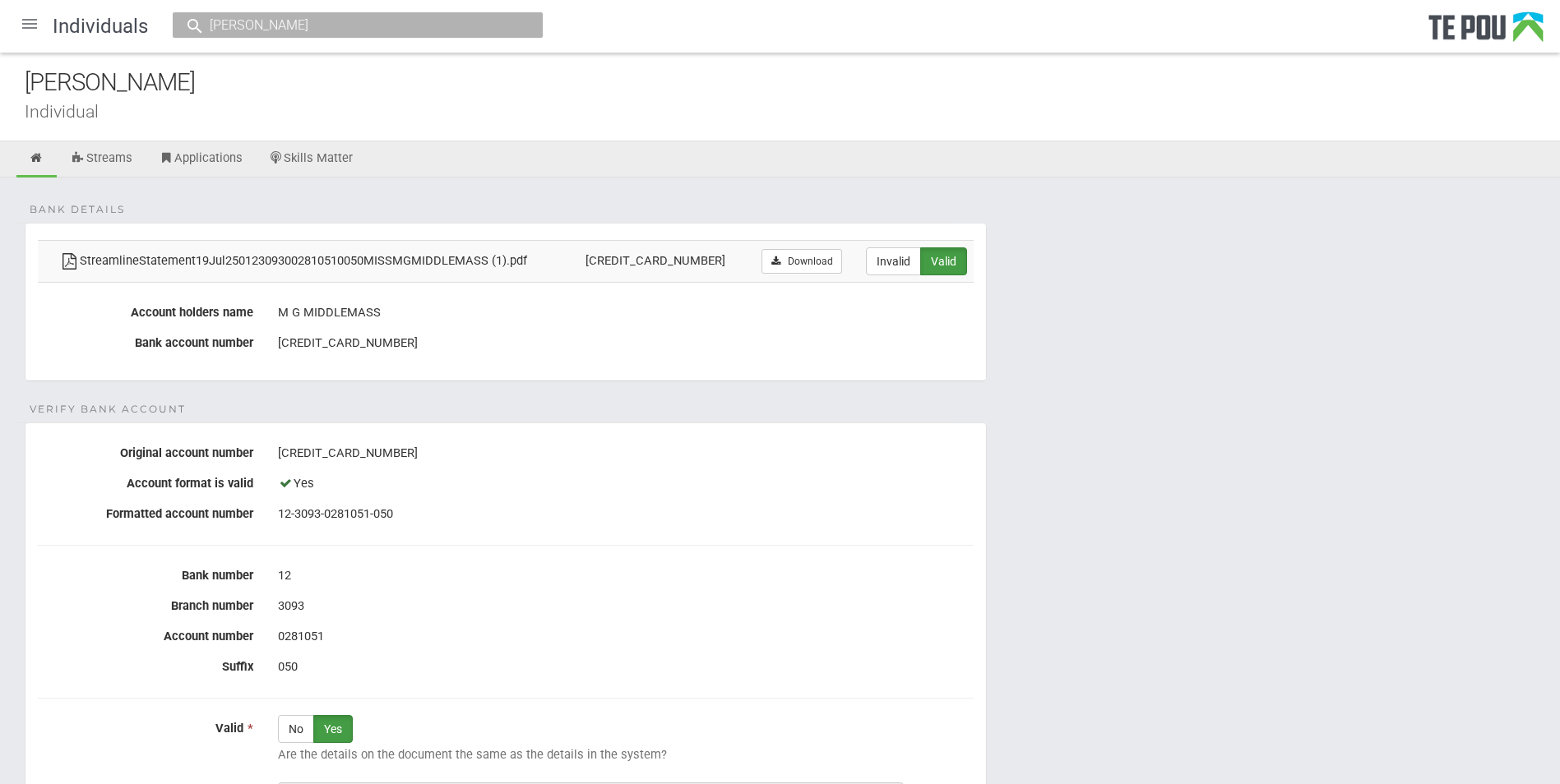
click at [340, 32] on input "Smith" at bounding box center [350, 25] width 290 height 17
click at [292, 335] on div "Individuals Smith Alana Smith alanamm smith @hotmail.com Carrie-Anne Mason capa…" at bounding box center [780, 526] width 1560 height 1053
click at [338, 26] on input "Smith" at bounding box center [350, 25] width 290 height 17
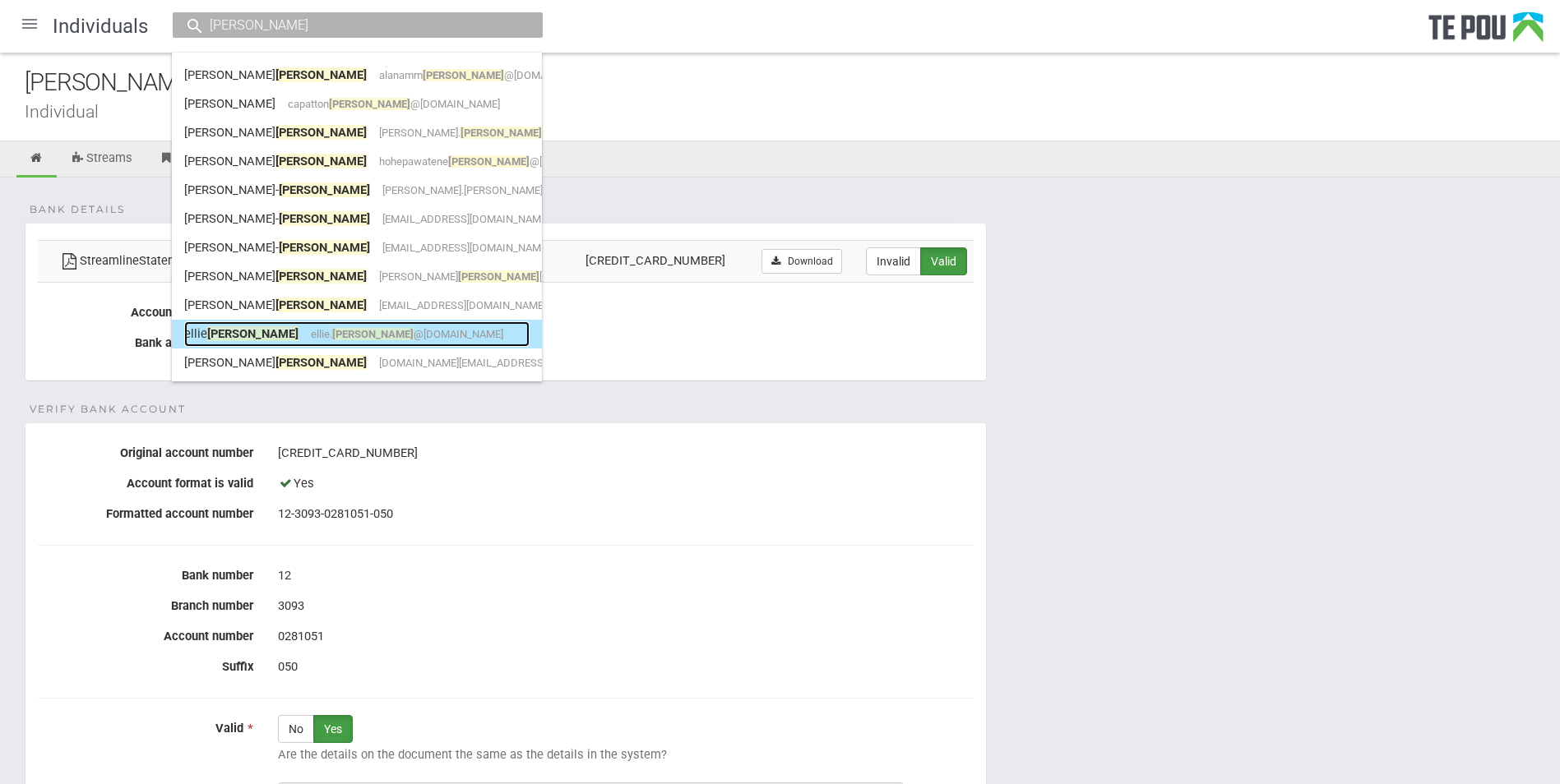
click at [213, 338] on span "smith" at bounding box center [252, 333] width 91 height 14
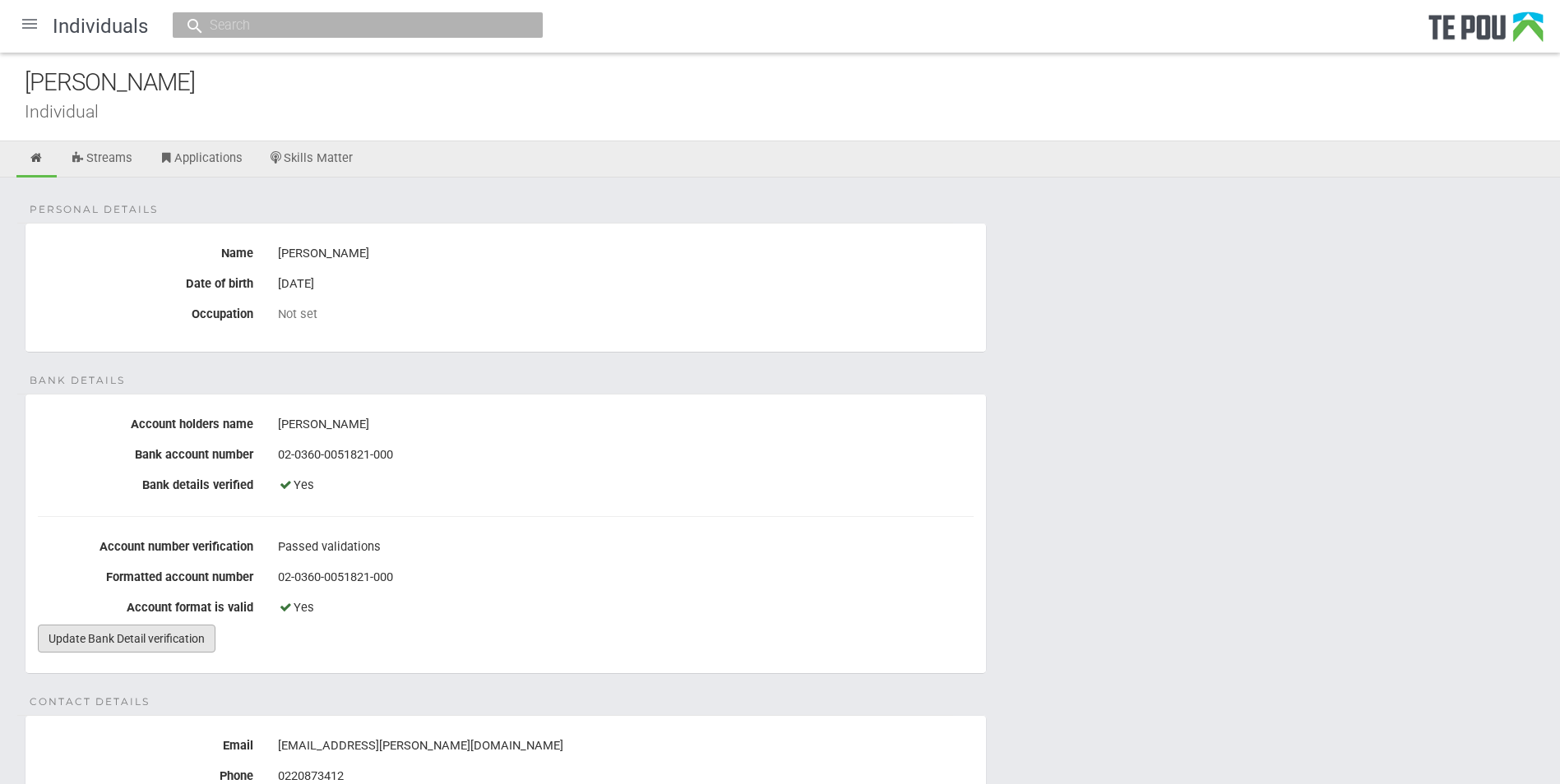
click at [165, 635] on link "Update Bank Detail verification" at bounding box center [126, 638] width 177 height 28
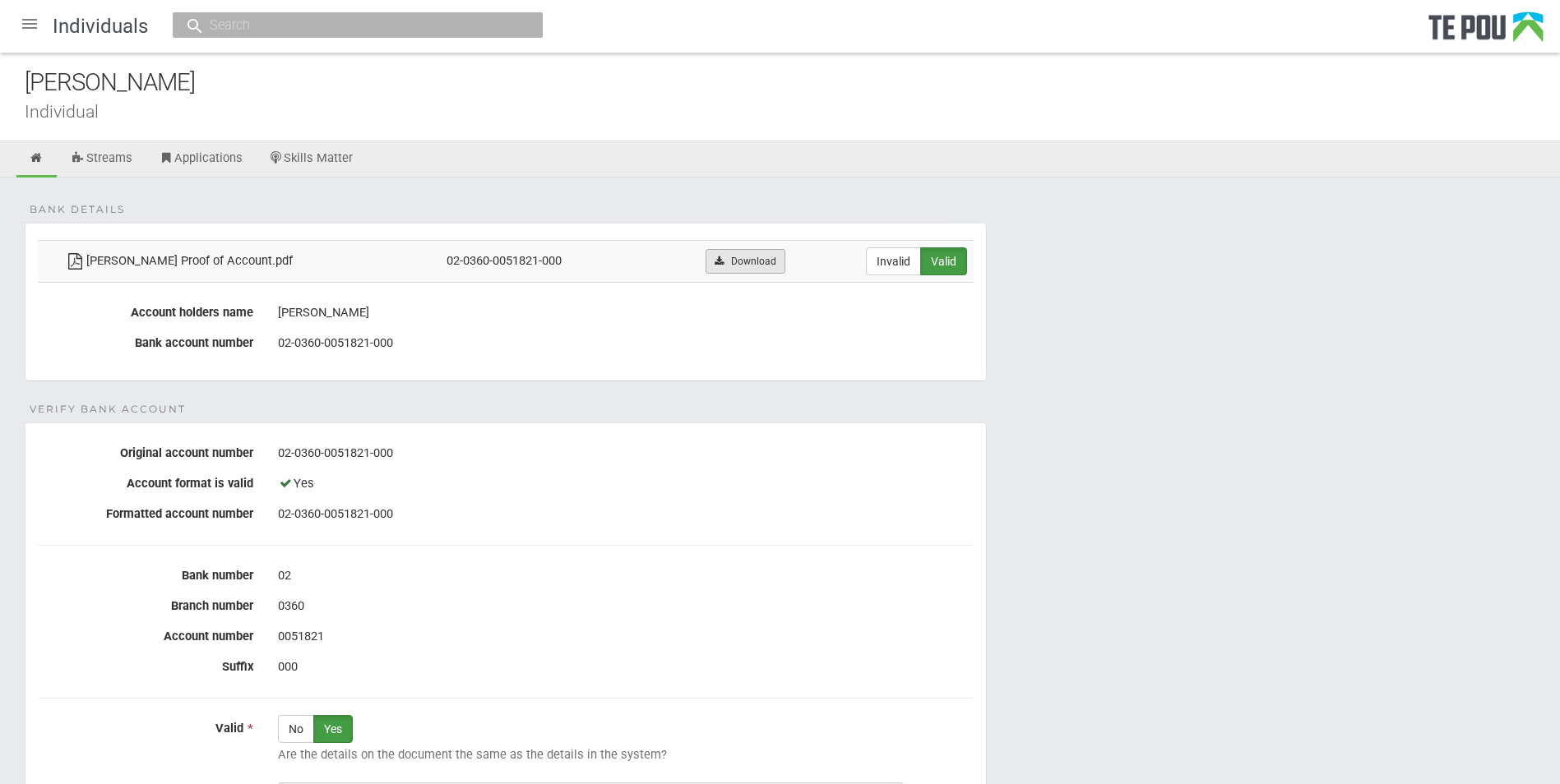
click at [760, 260] on link "Download" at bounding box center [745, 262] width 80 height 25
click at [33, 27] on div at bounding box center [29, 23] width 39 height 39
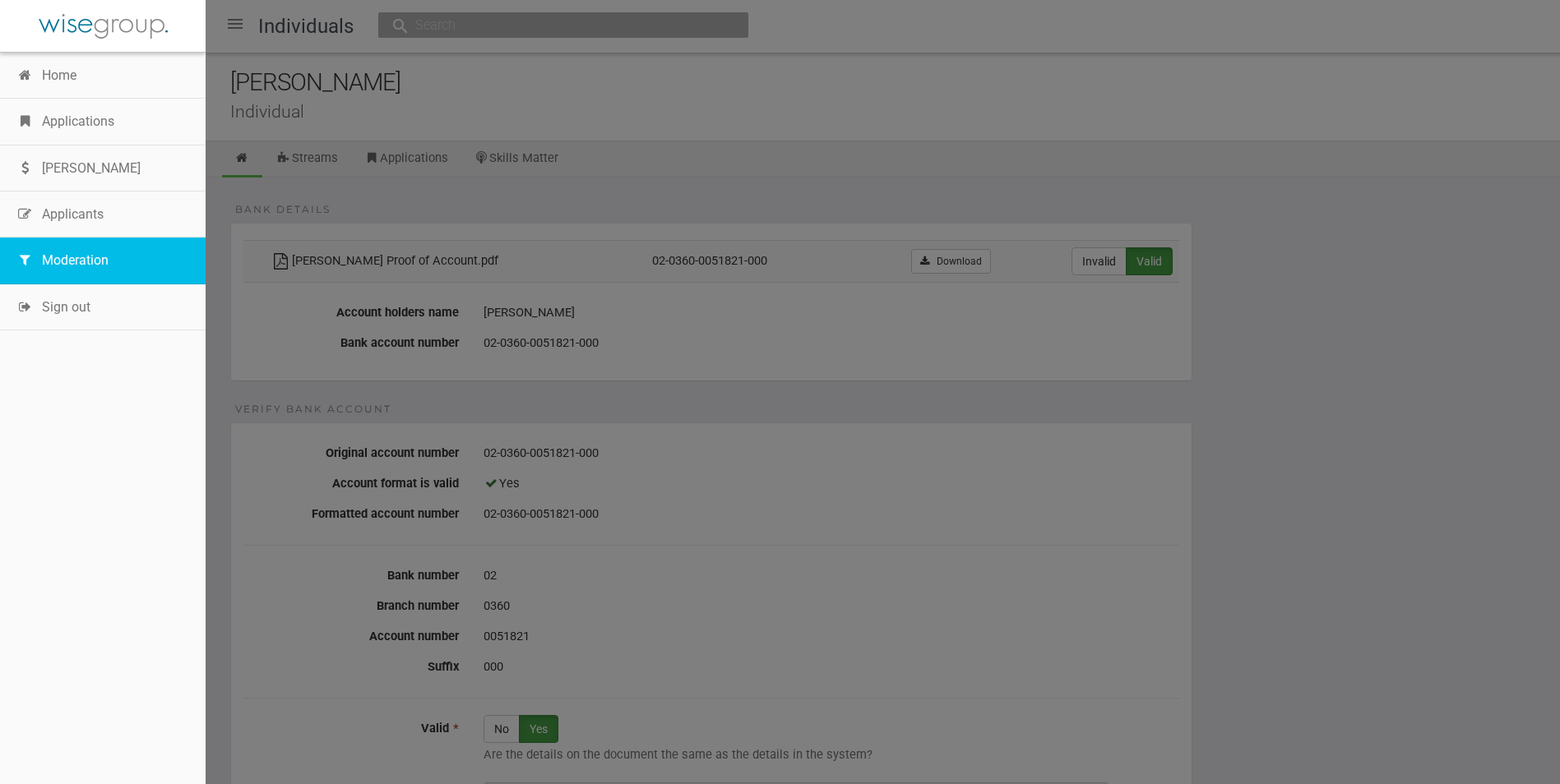
drag, startPoint x: 101, startPoint y: 308, endPoint x: 122, endPoint y: 268, distance: 45.2
click at [101, 308] on link "Sign out" at bounding box center [103, 308] width 205 height 46
